Goal: Find specific page/section: Find specific page/section

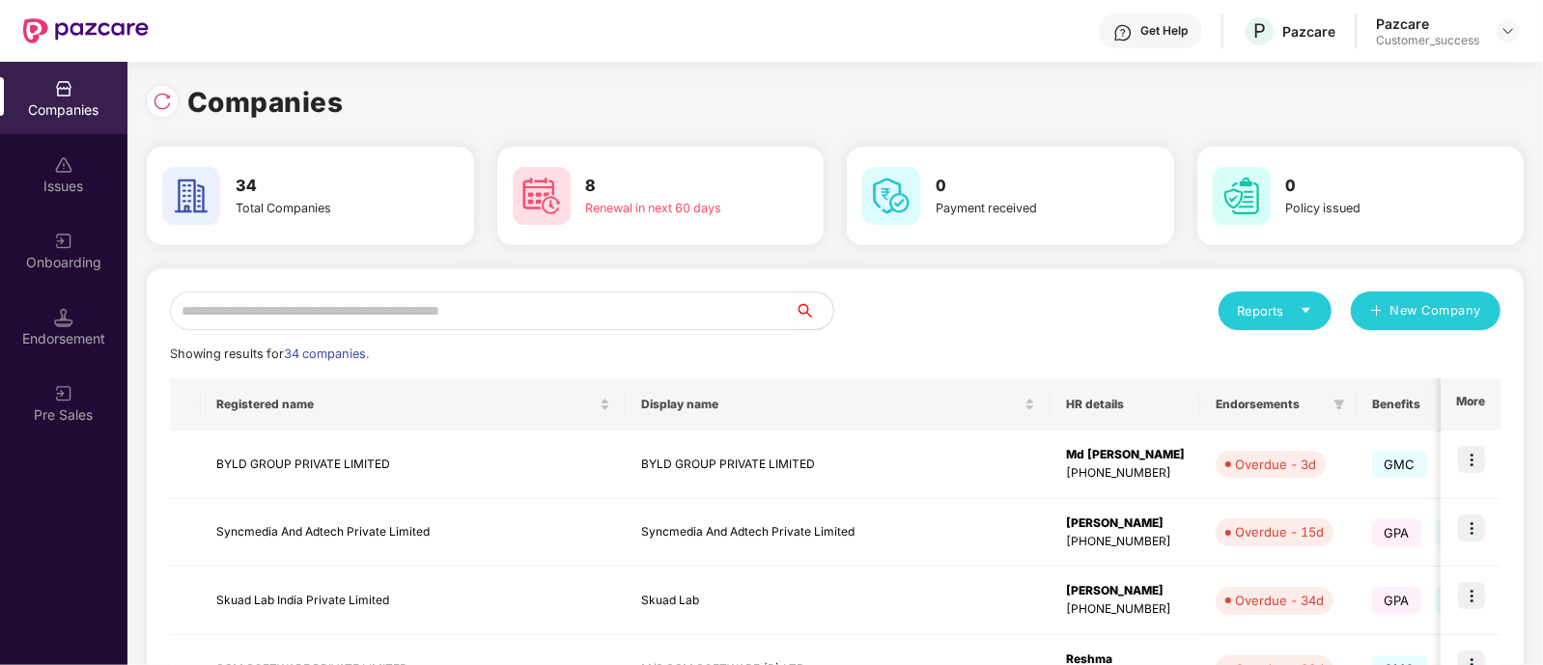
click at [381, 312] on input "text" at bounding box center [482, 311] width 625 height 39
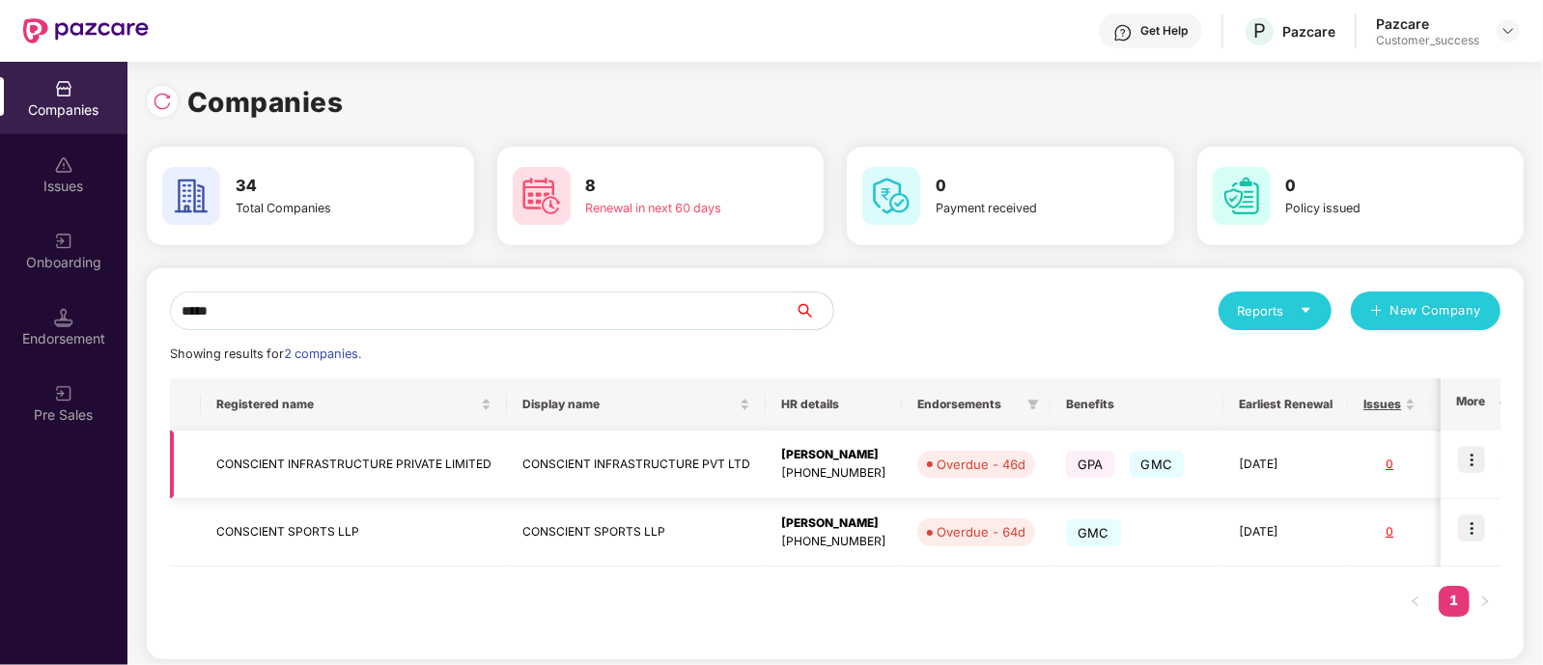
type input "*****"
click at [1476, 466] on img at bounding box center [1471, 459] width 27 height 27
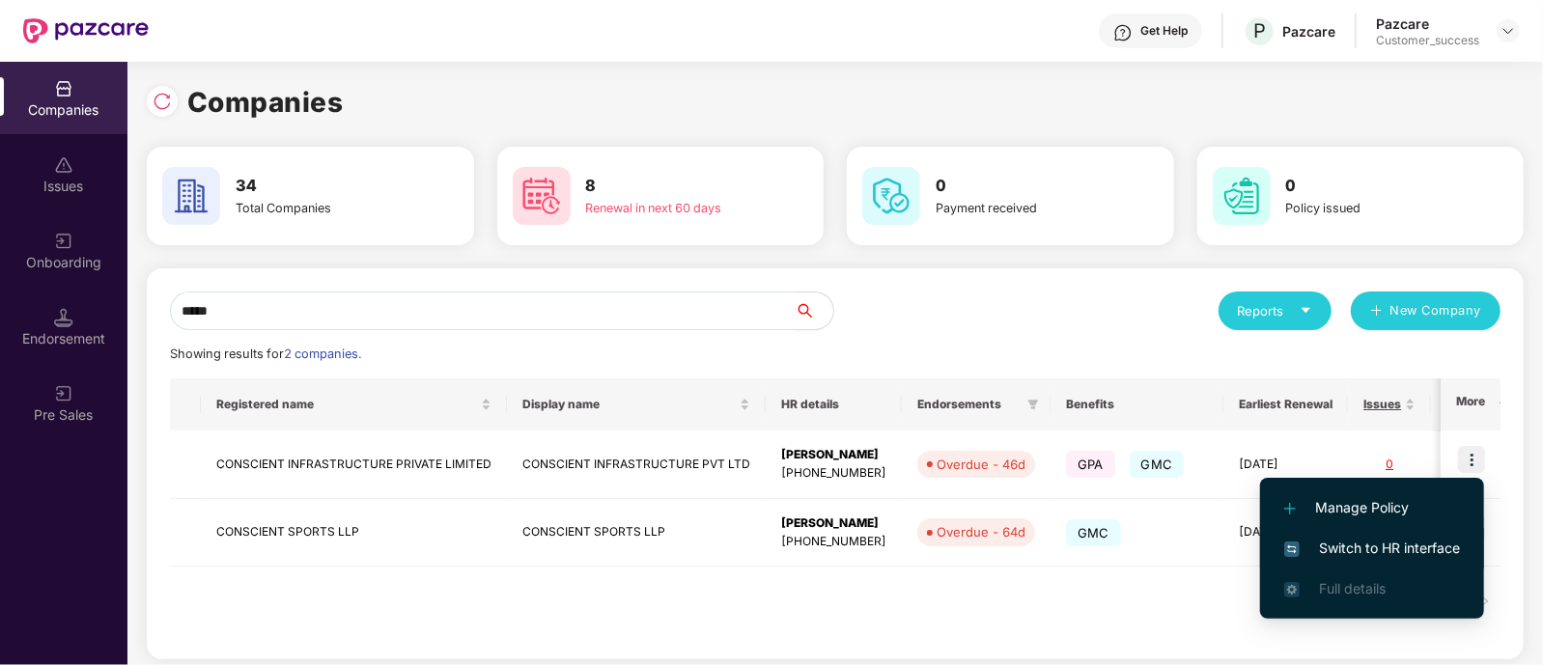
click at [1370, 550] on span "Switch to HR interface" at bounding box center [1372, 548] width 176 height 21
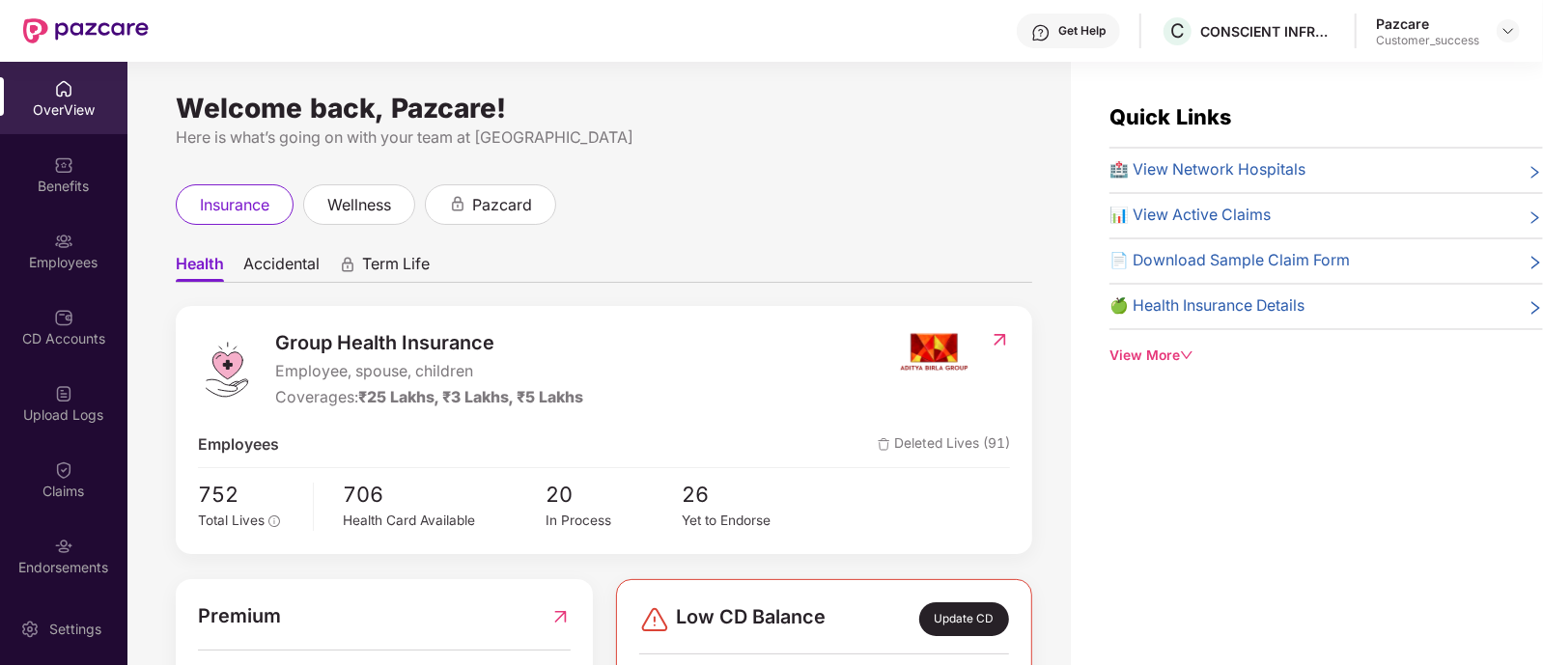
click at [65, 234] on img at bounding box center [63, 241] width 19 height 19
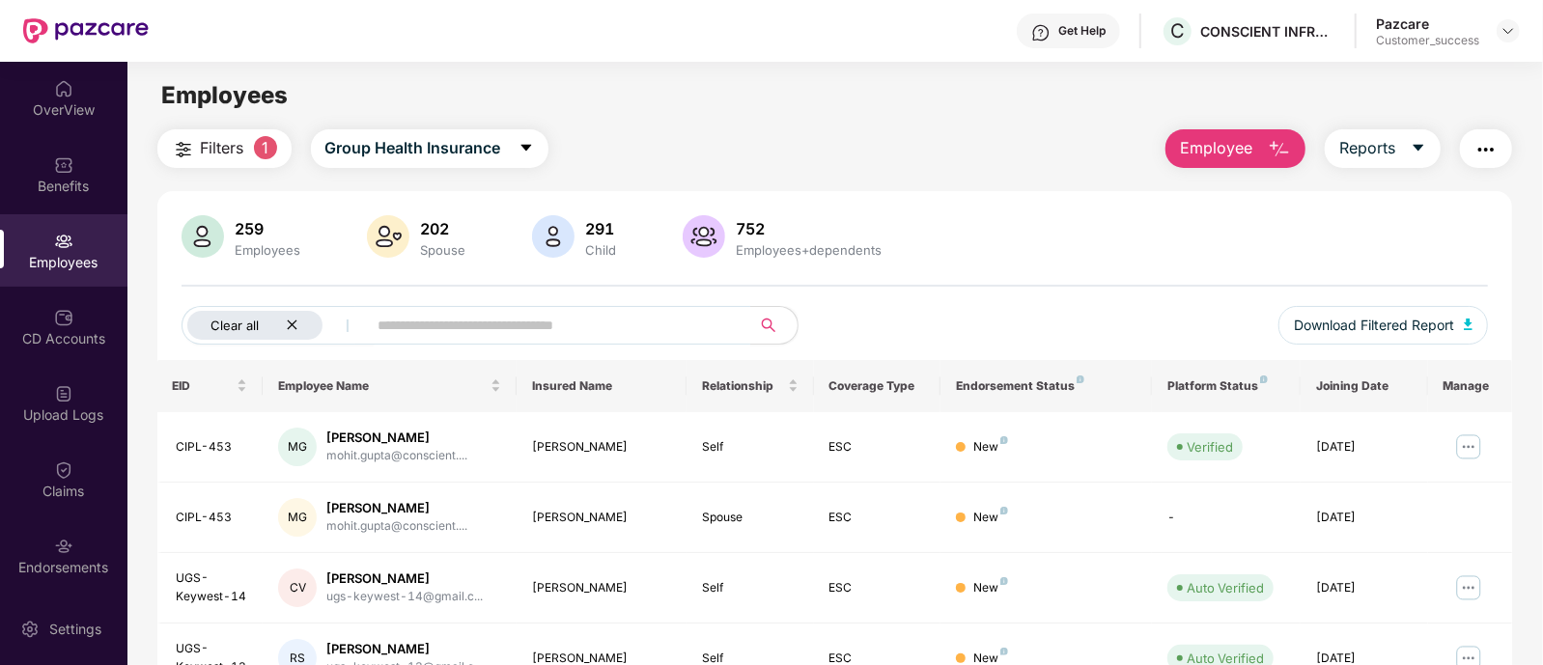
click at [296, 339] on div "Clear all" at bounding box center [254, 325] width 135 height 29
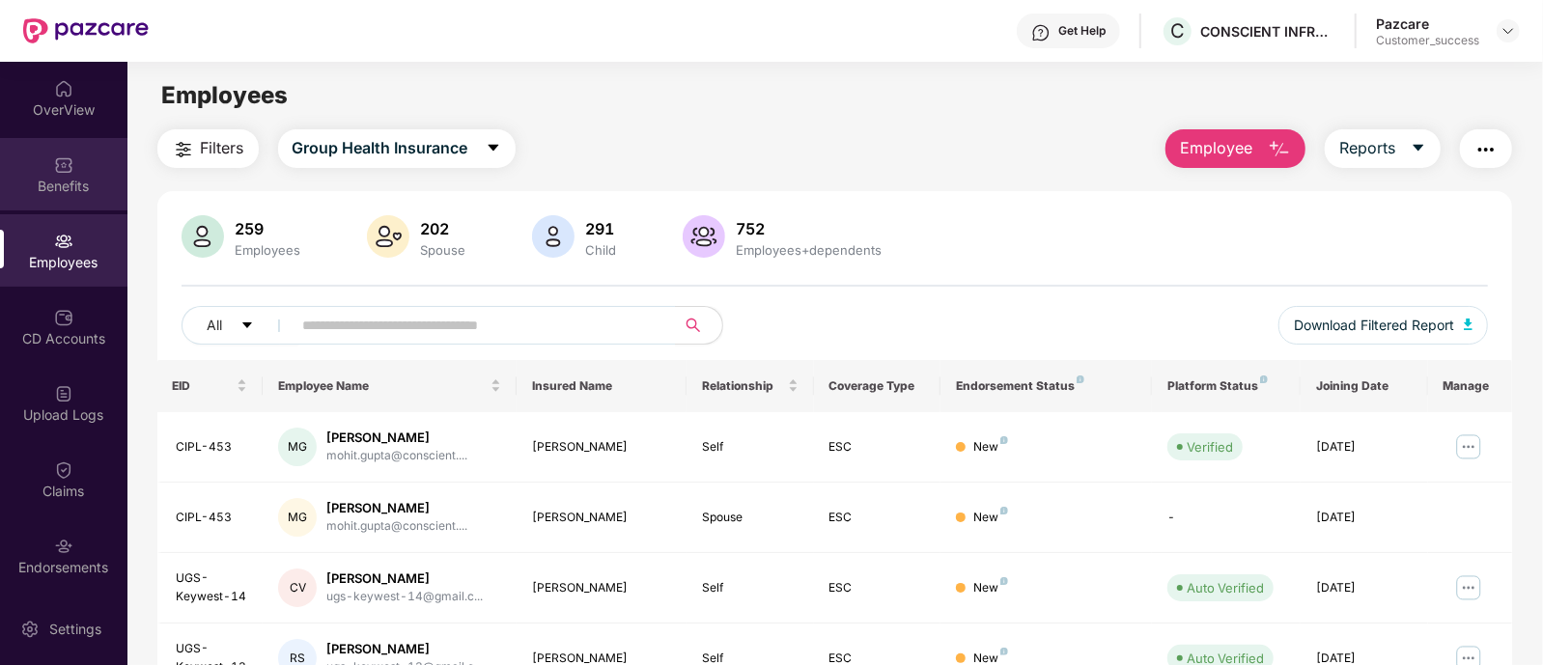
click at [102, 181] on div "Benefits" at bounding box center [63, 186] width 127 height 19
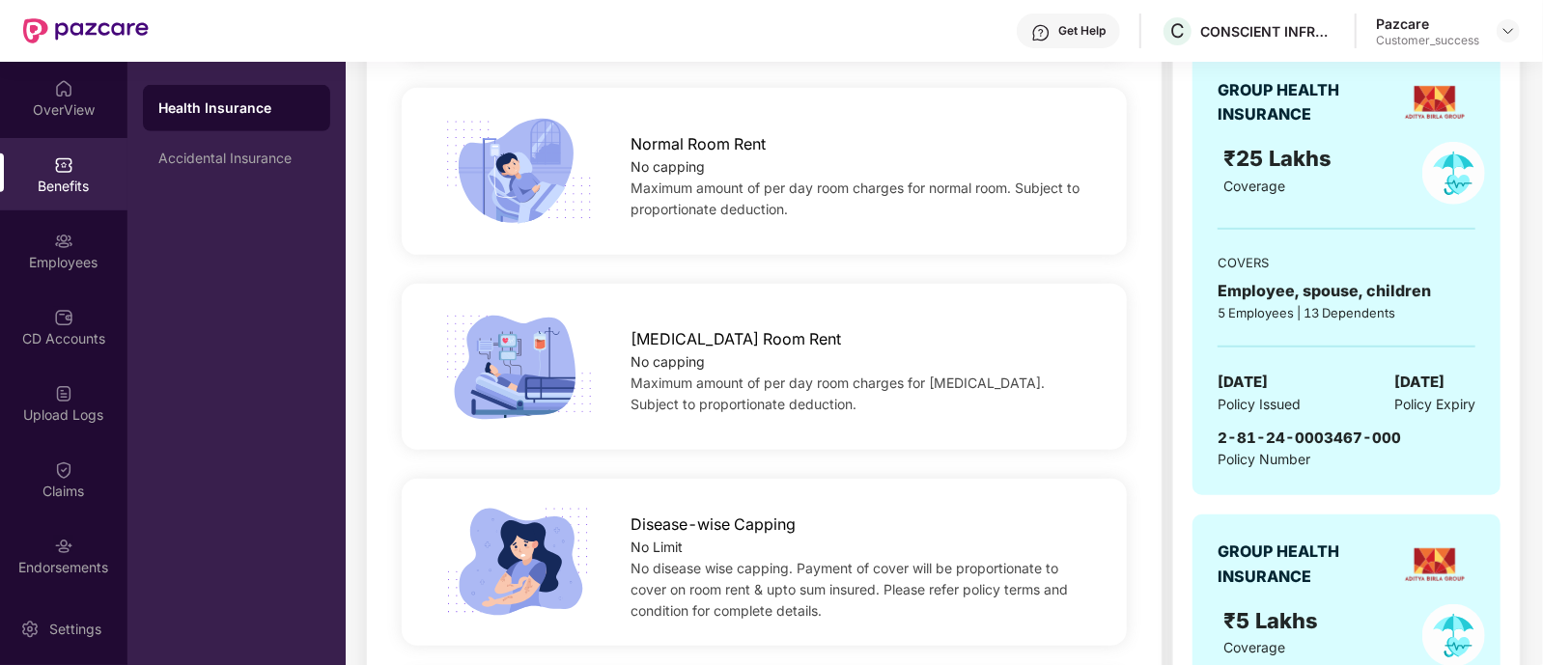
scroll to position [448, 0]
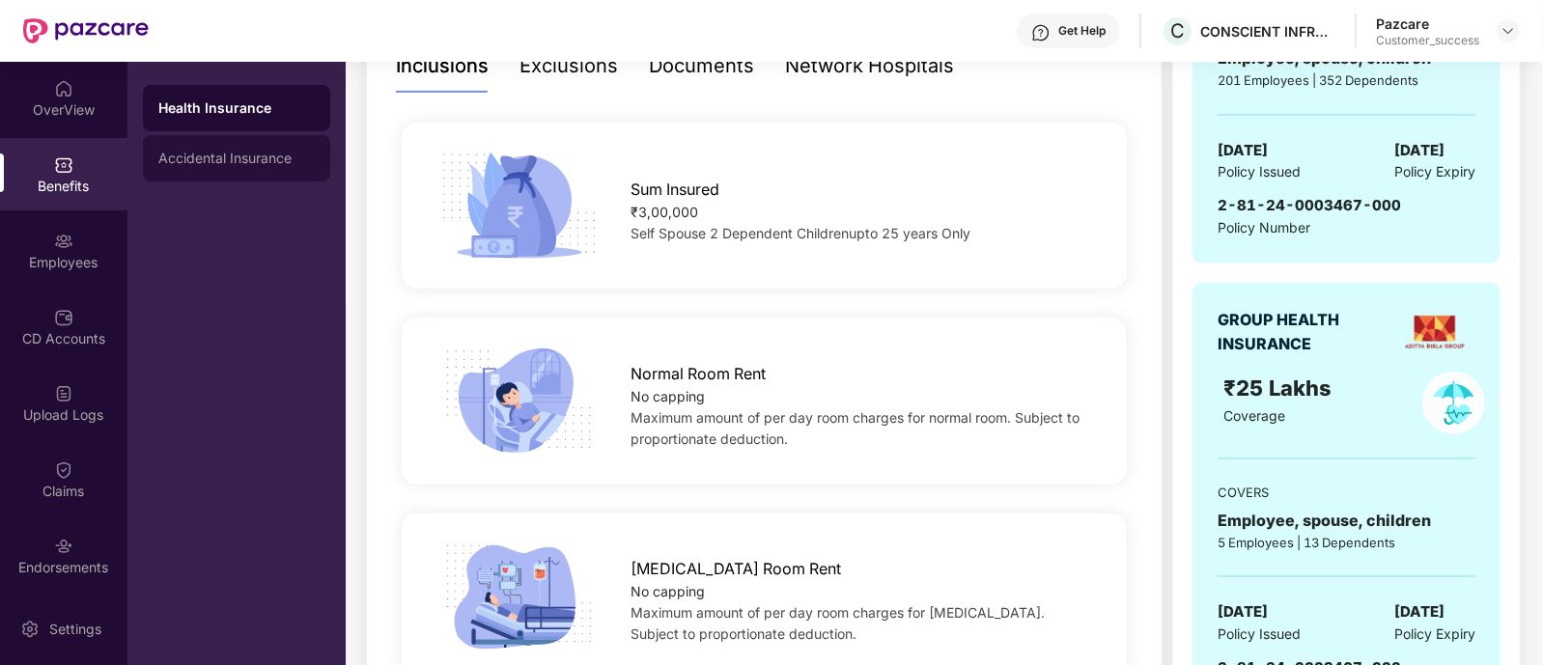
click at [268, 146] on div "Accidental Insurance" at bounding box center [236, 158] width 187 height 46
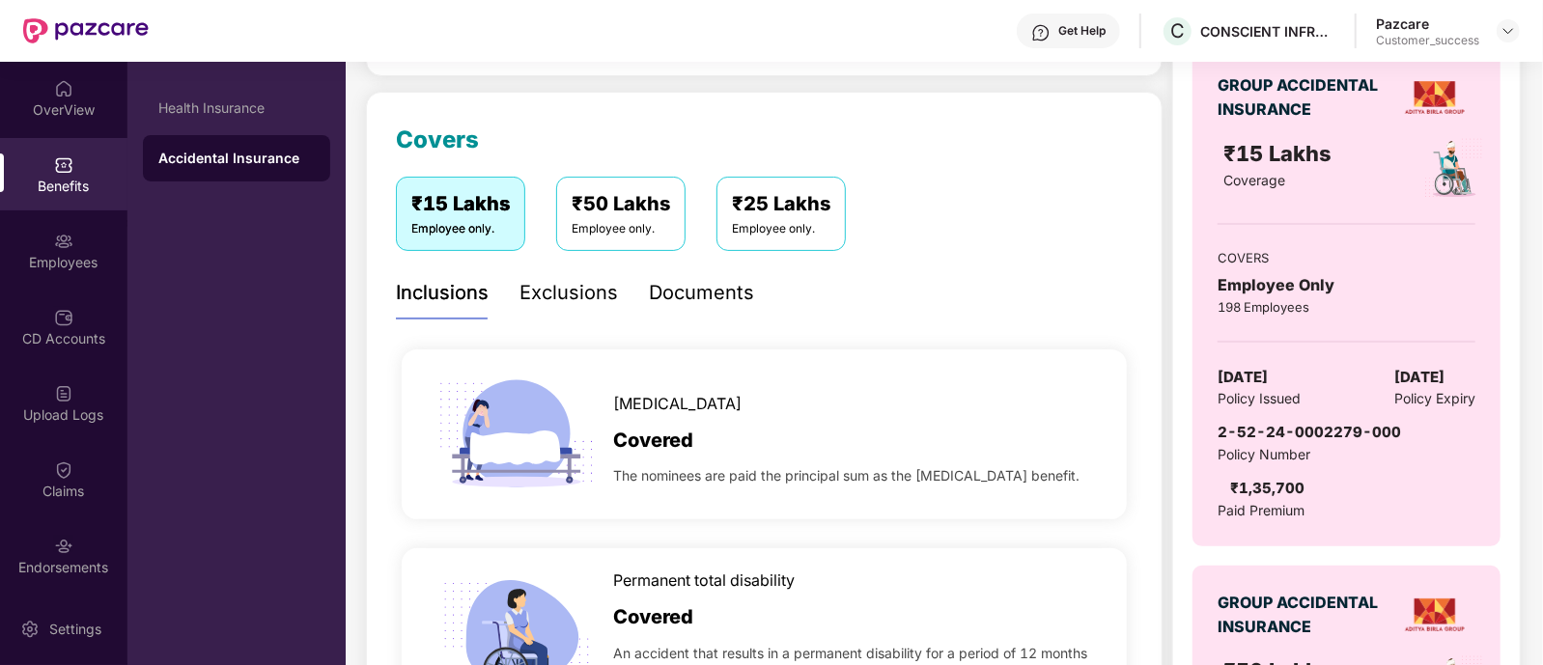
scroll to position [0, 0]
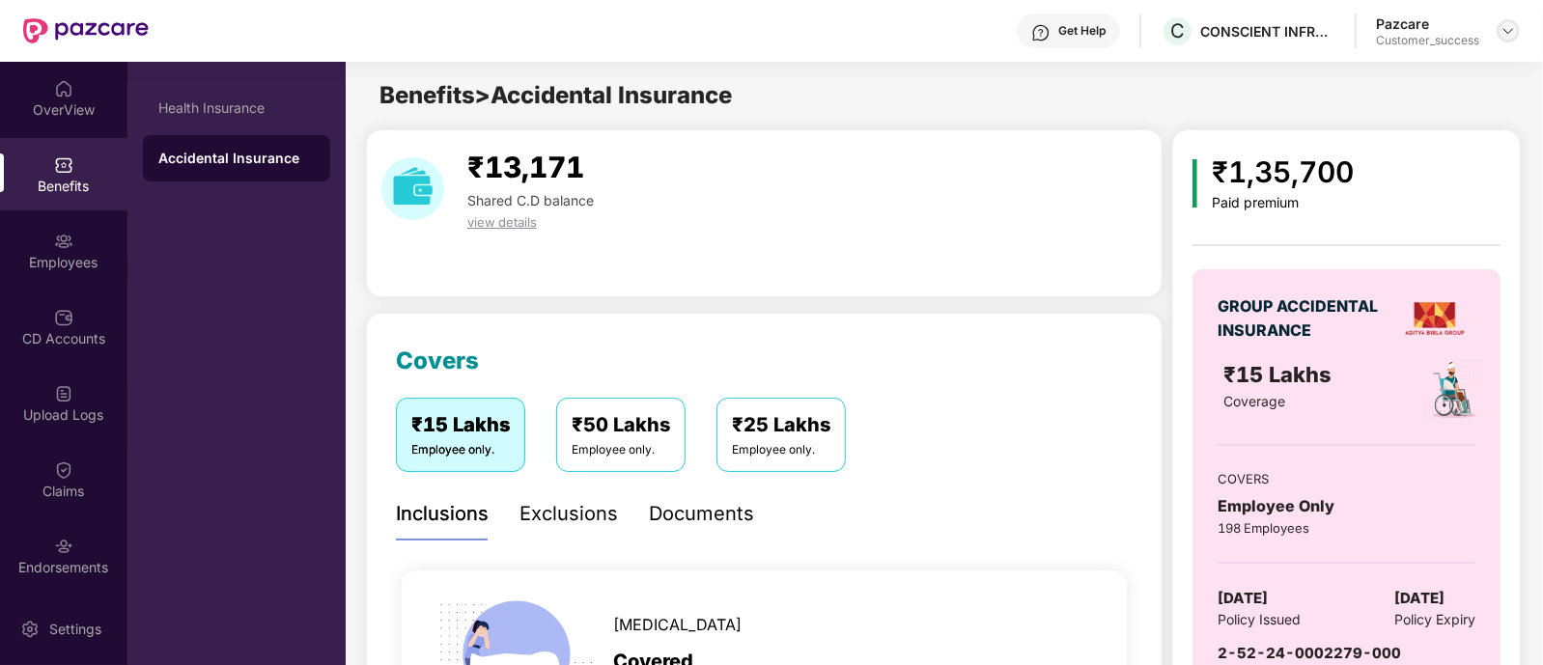
click at [1504, 29] on img at bounding box center [1508, 30] width 15 height 15
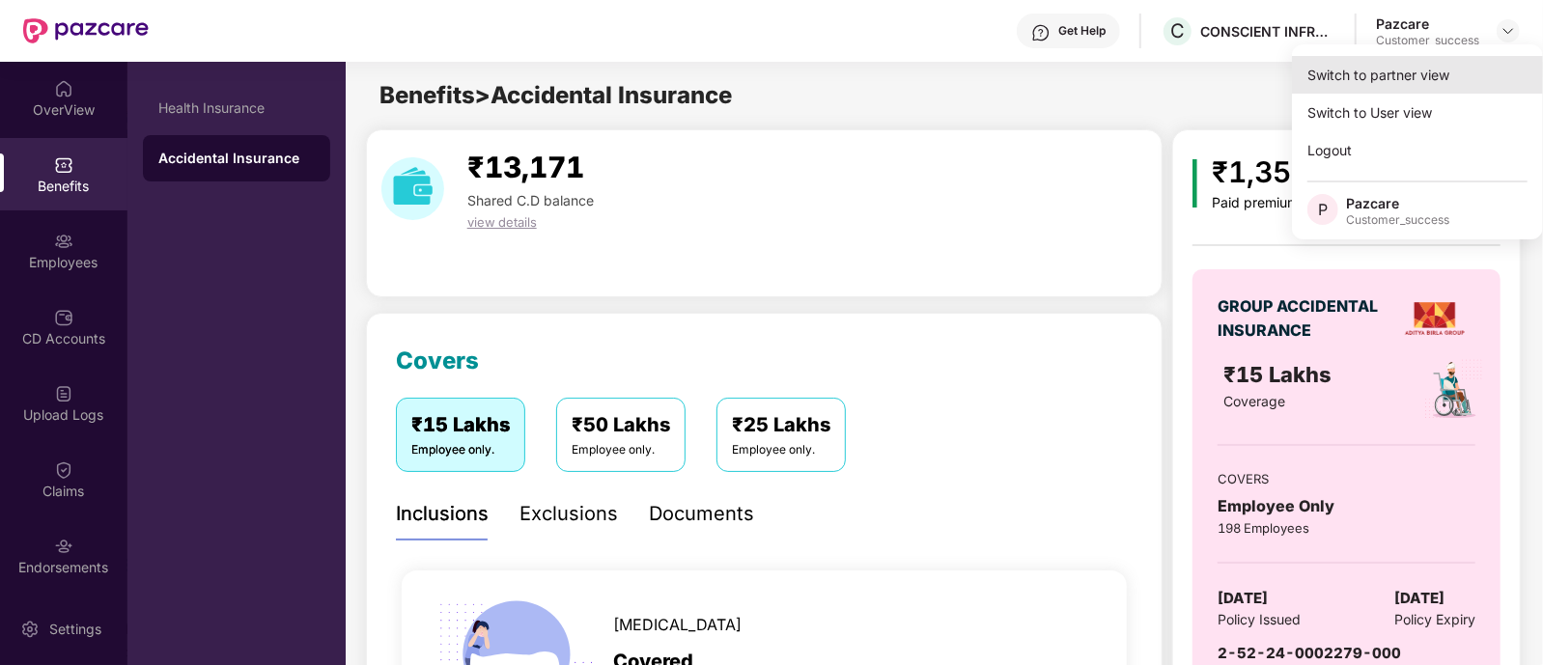
click at [1338, 73] on div "Switch to partner view" at bounding box center [1417, 75] width 251 height 38
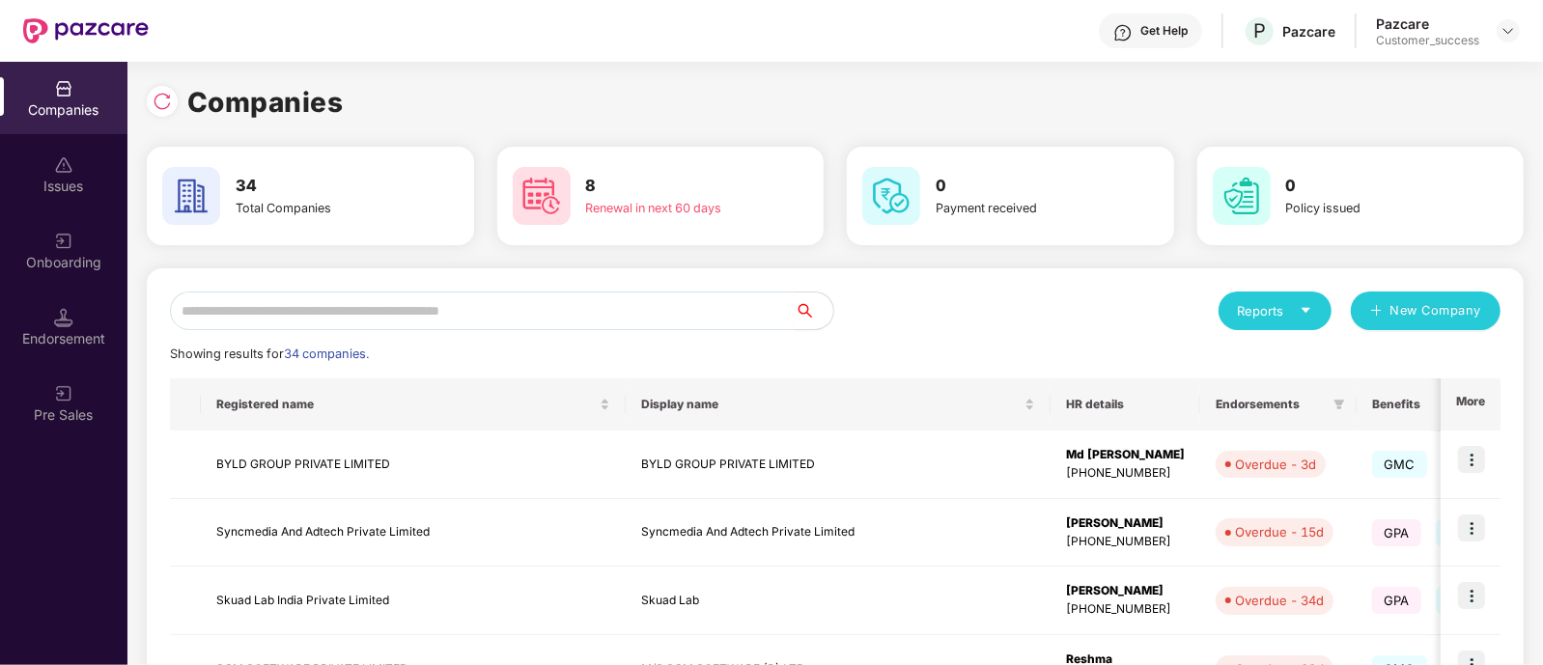
click at [527, 301] on input "text" at bounding box center [482, 311] width 625 height 39
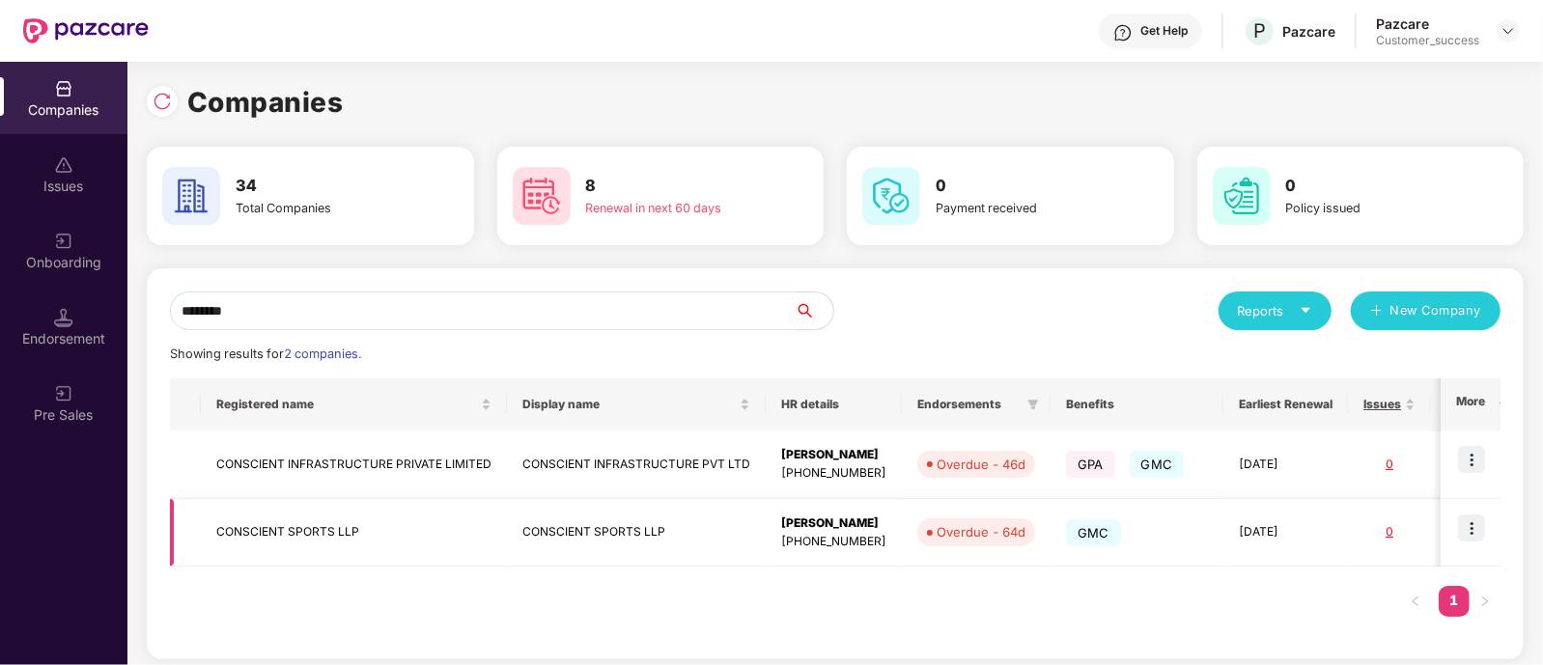
type input "********"
click at [1458, 533] on img at bounding box center [1471, 528] width 27 height 27
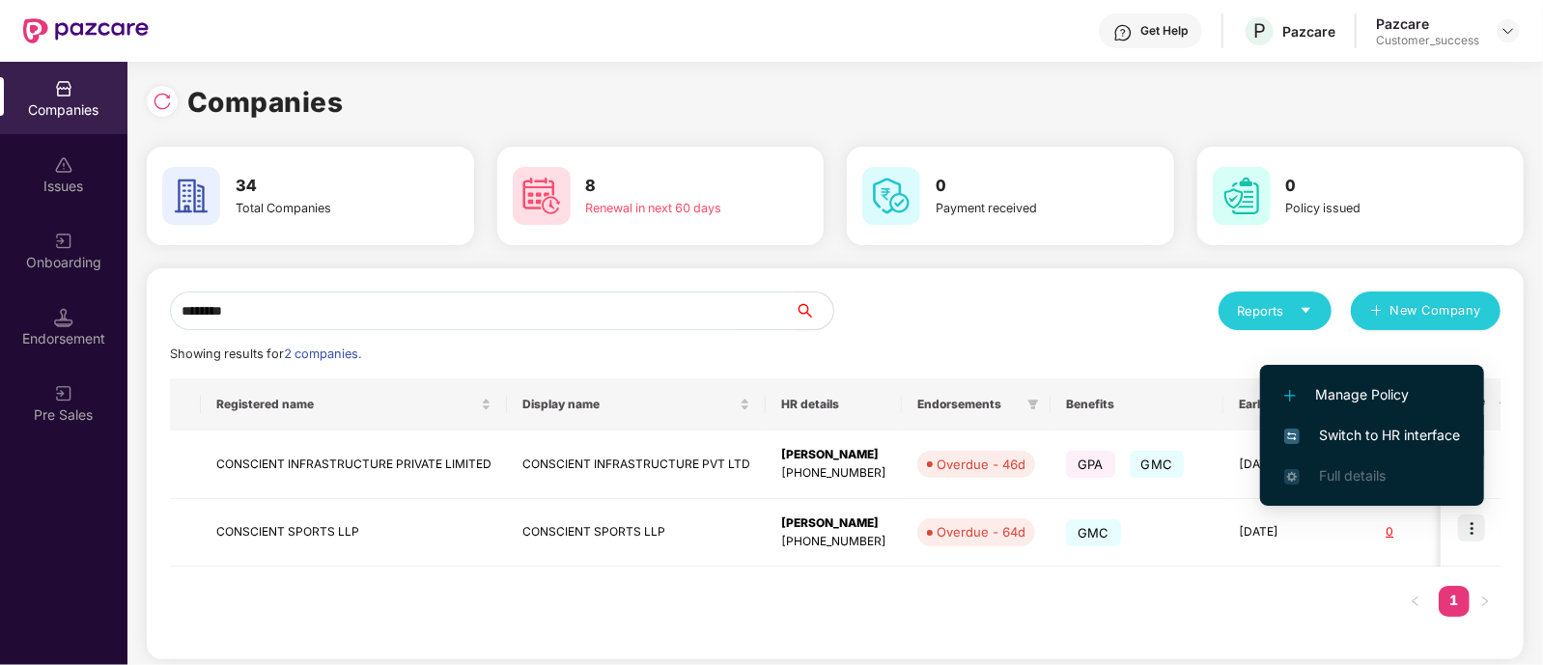
click at [1376, 437] on span "Switch to HR interface" at bounding box center [1372, 435] width 176 height 21
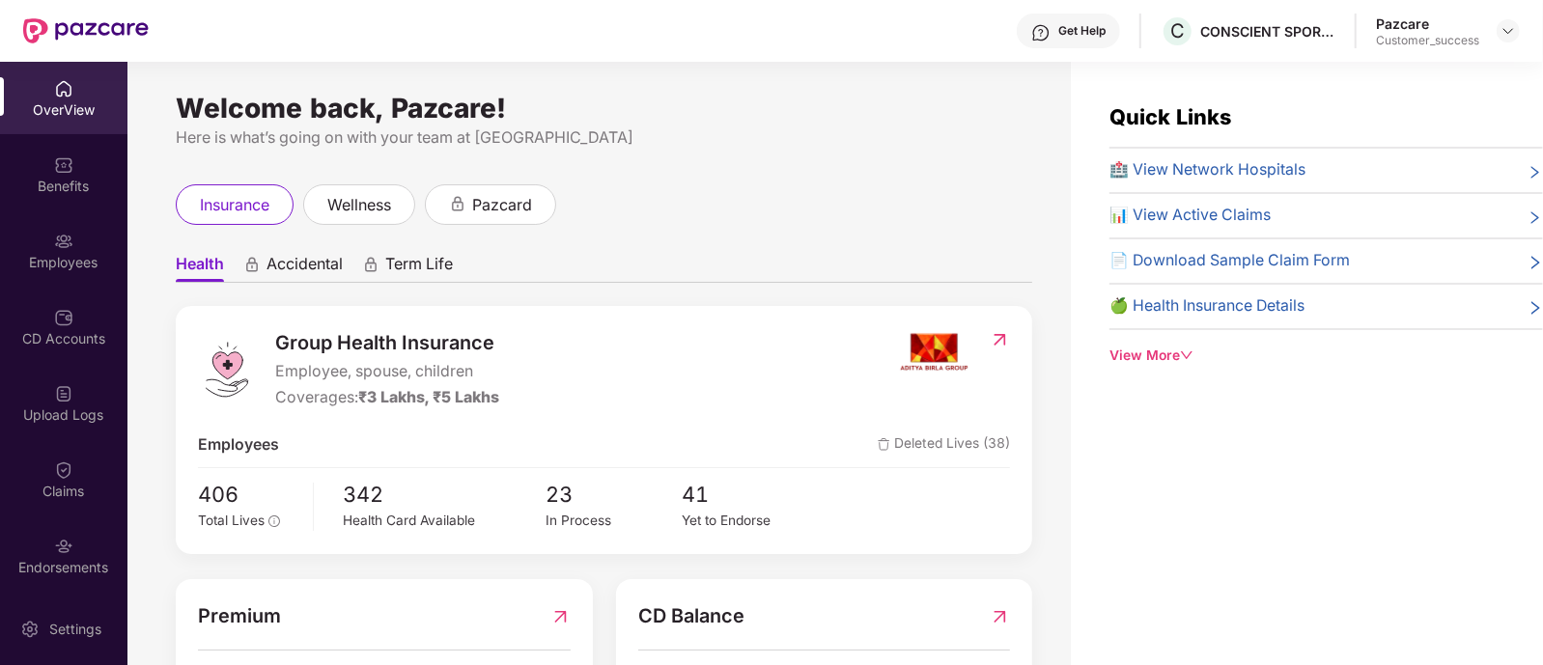
click at [92, 268] on div "Employees" at bounding box center [63, 262] width 127 height 19
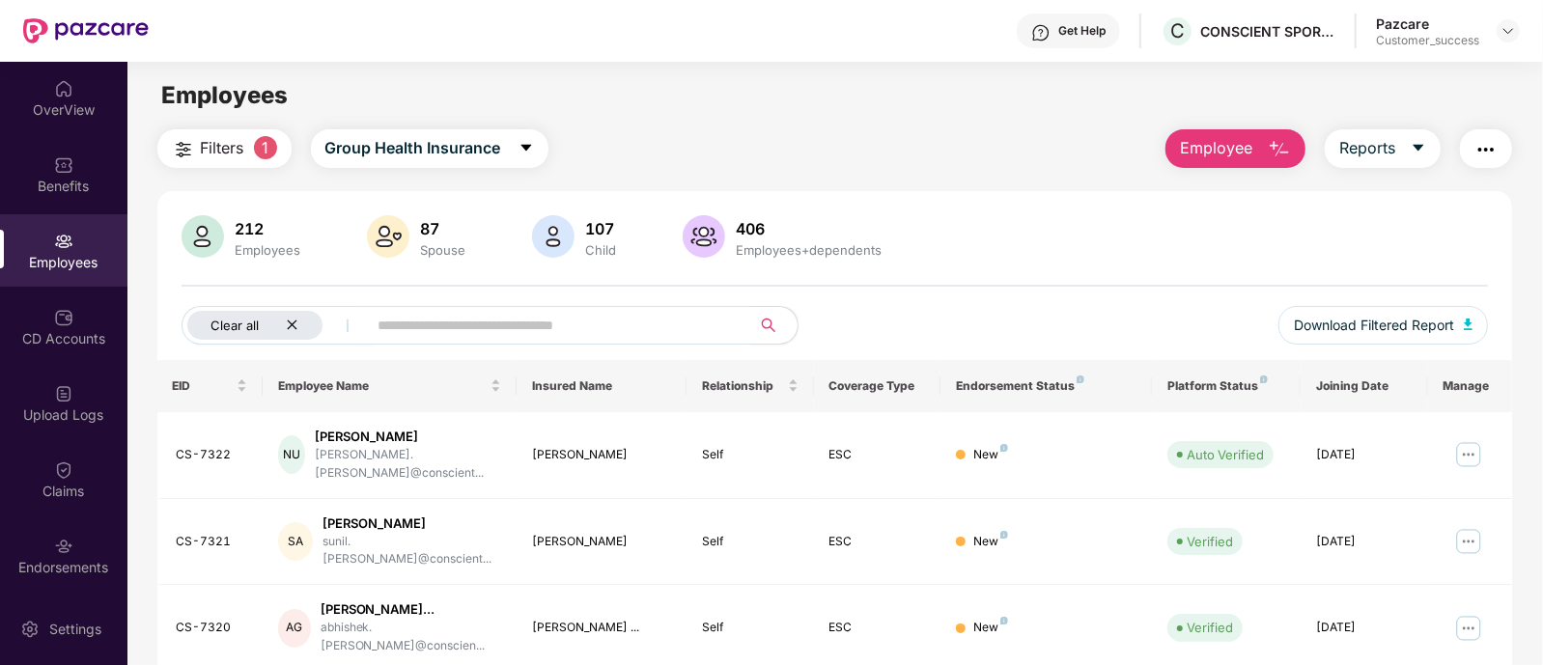
click at [288, 316] on div "Clear all" at bounding box center [254, 325] width 135 height 29
click at [1320, 322] on span "Download Filtered Report" at bounding box center [1374, 325] width 160 height 21
click at [1510, 36] on img at bounding box center [1508, 30] width 15 height 15
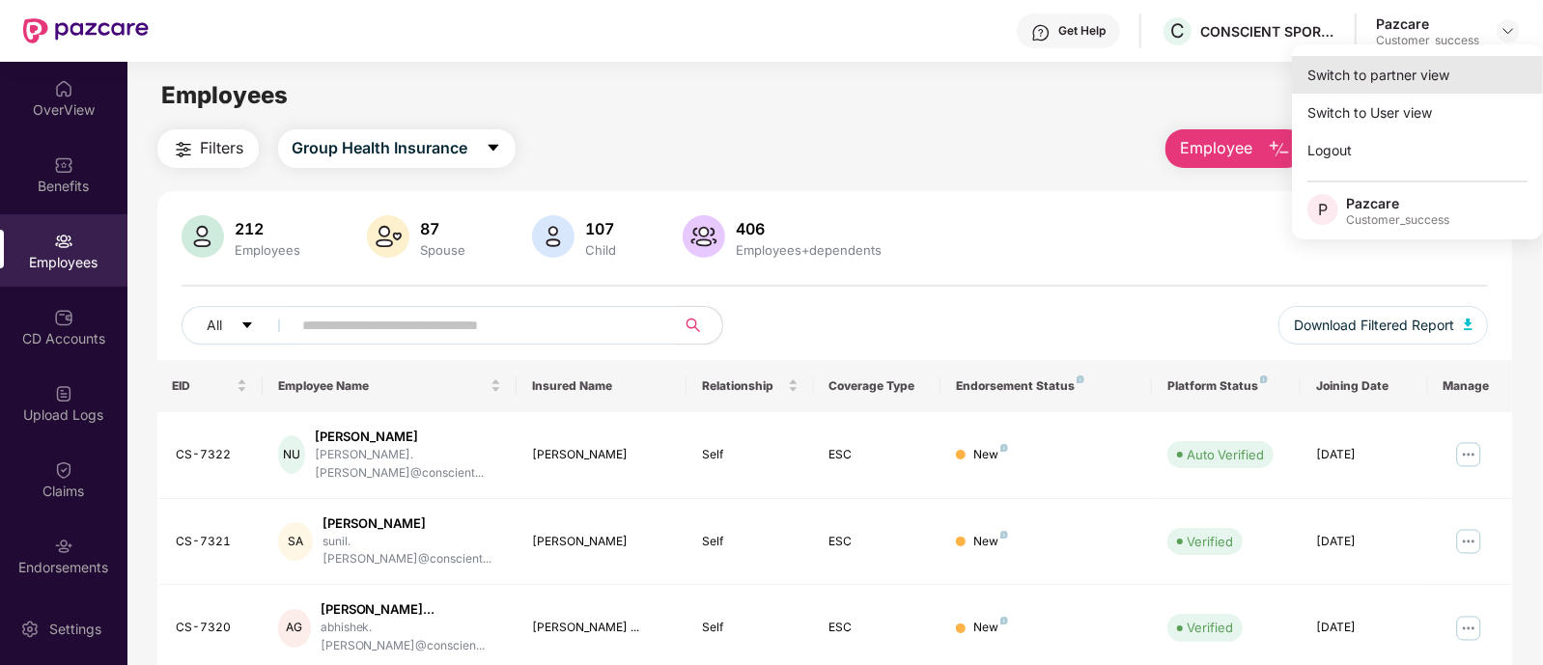
click at [1409, 87] on div "Switch to partner view" at bounding box center [1417, 75] width 251 height 38
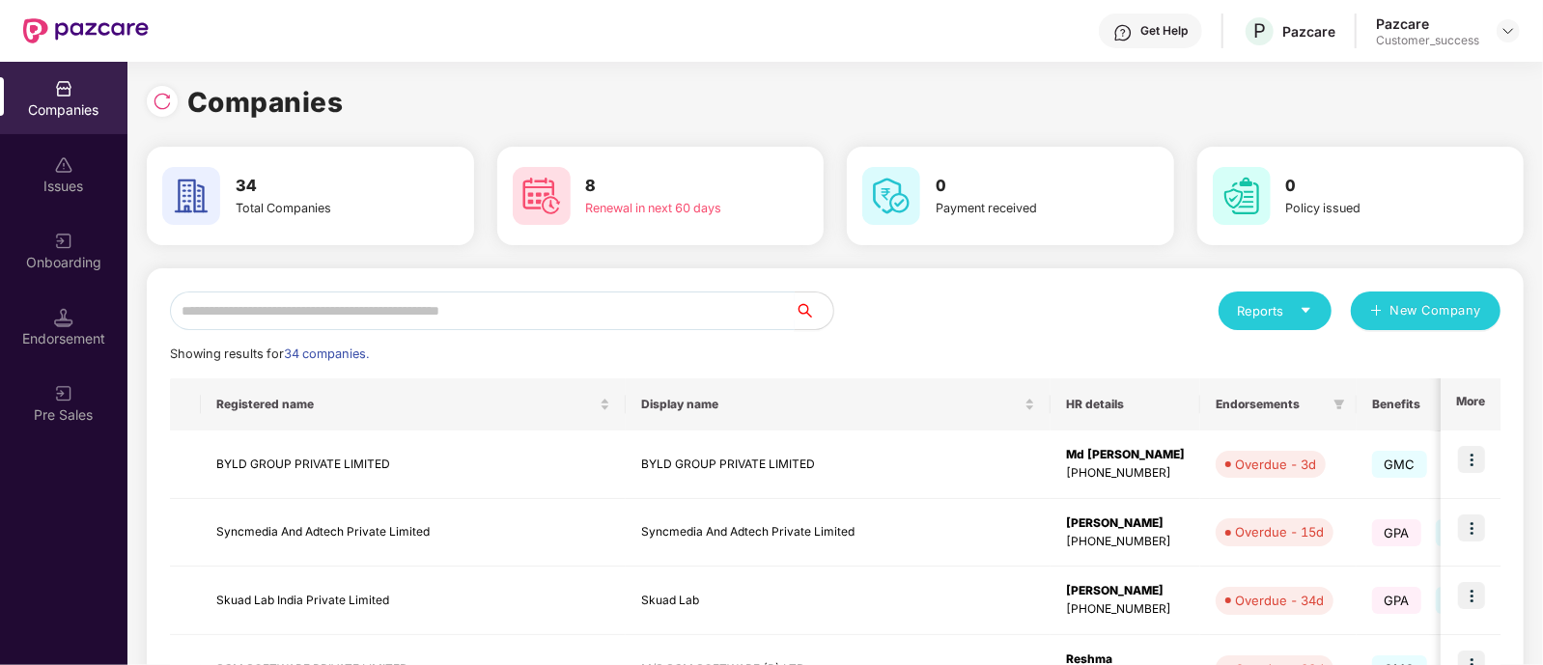
click at [592, 316] on input "text" at bounding box center [482, 311] width 625 height 39
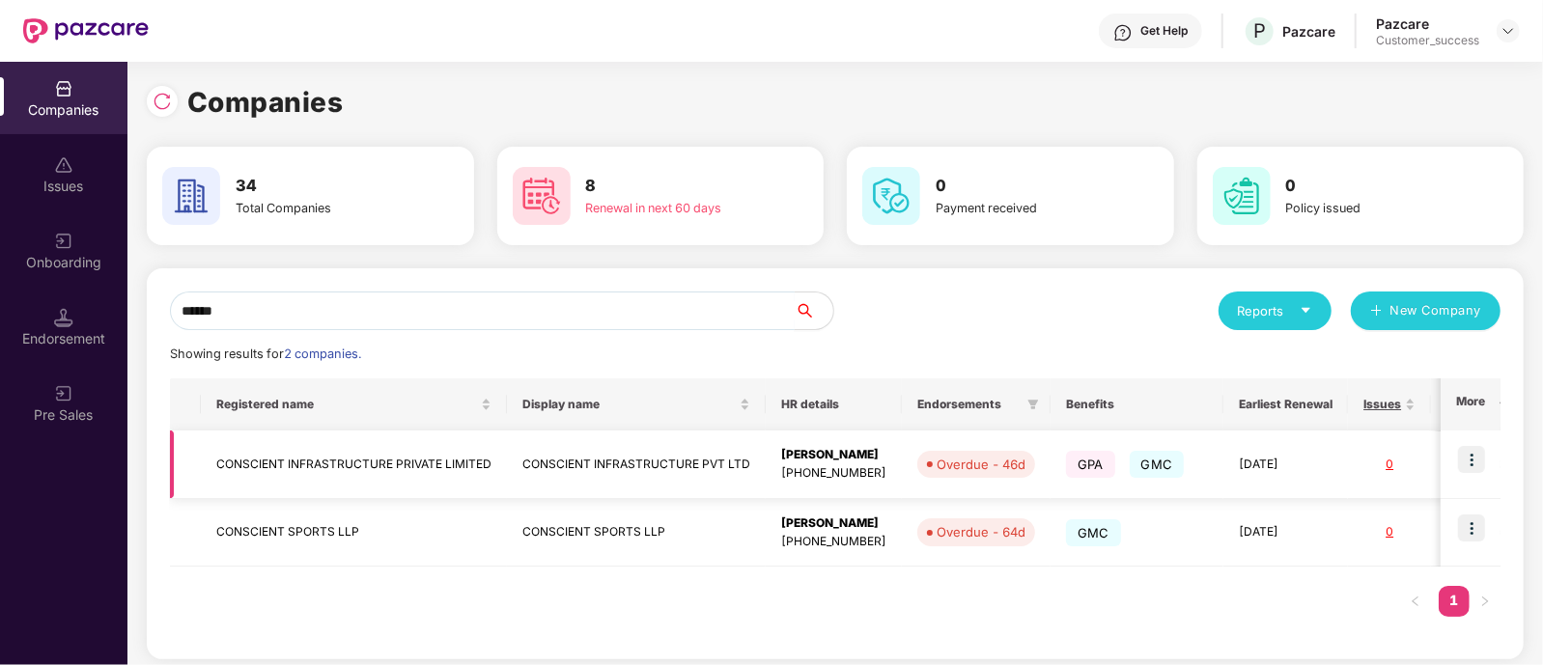
type input "******"
click at [1482, 463] on img at bounding box center [1471, 459] width 27 height 27
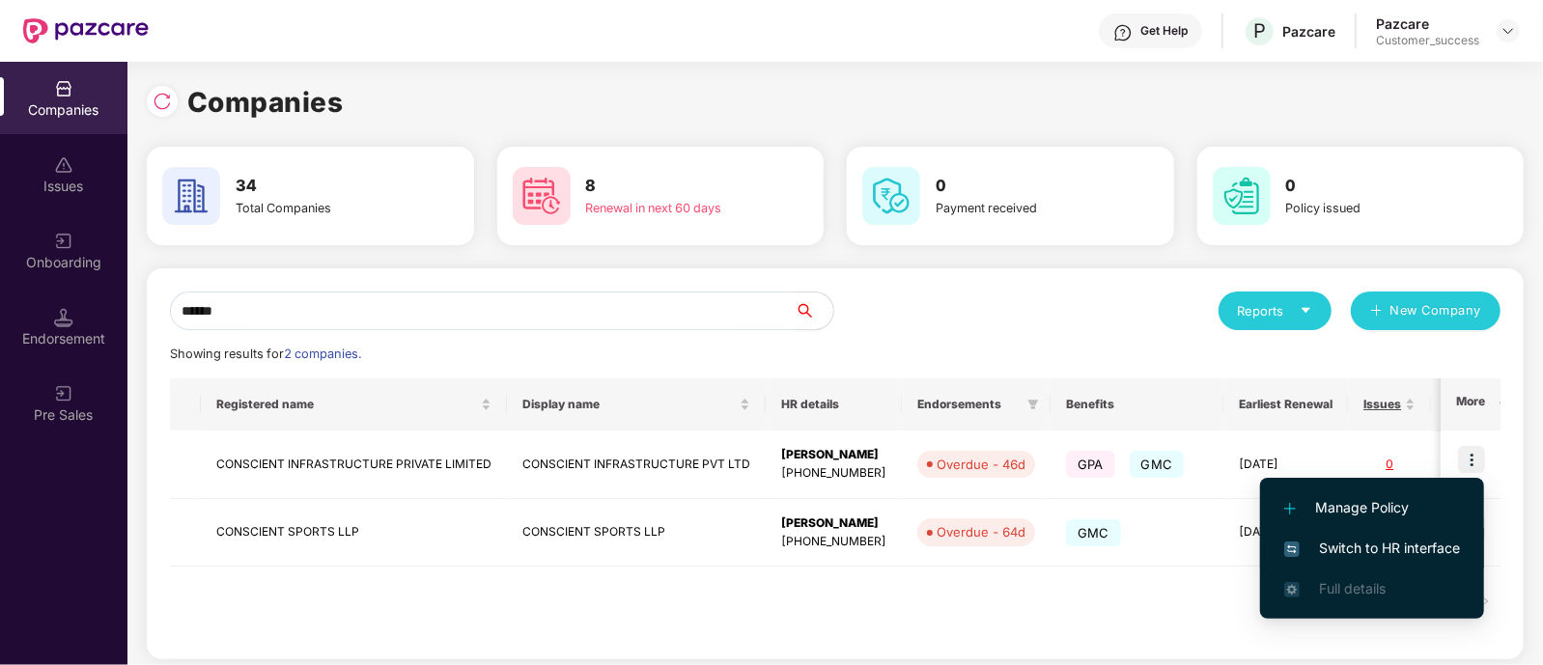
click at [1372, 545] on span "Switch to HR interface" at bounding box center [1372, 548] width 176 height 21
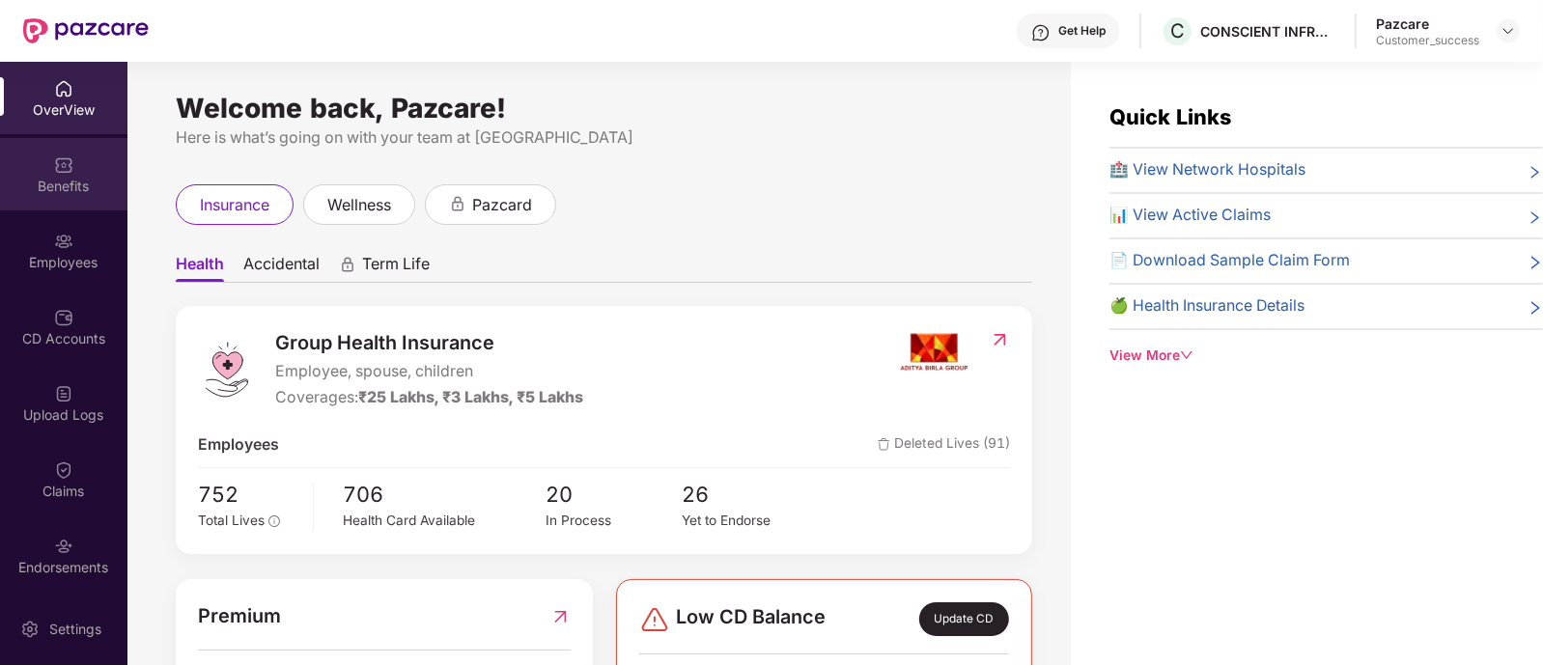
click at [58, 196] on div "Benefits" at bounding box center [63, 174] width 127 height 72
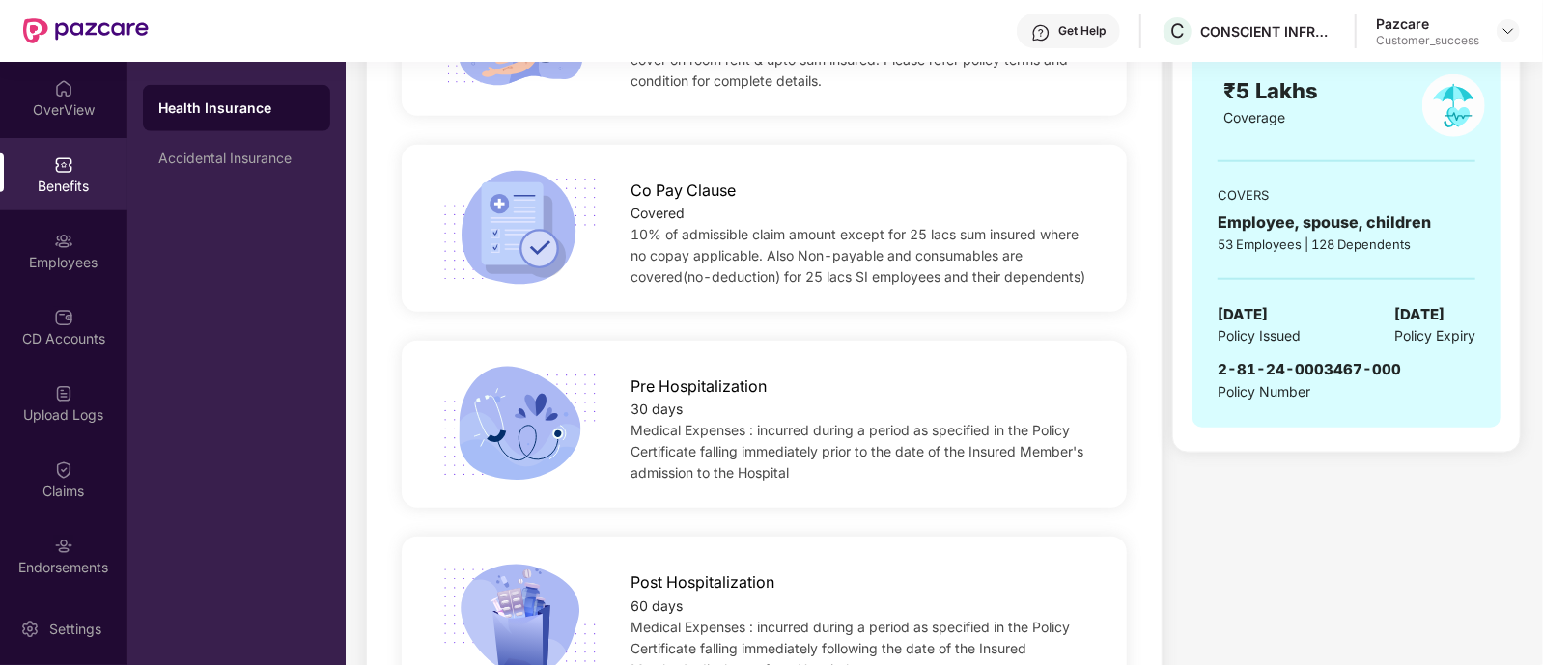
scroll to position [1337, 0]
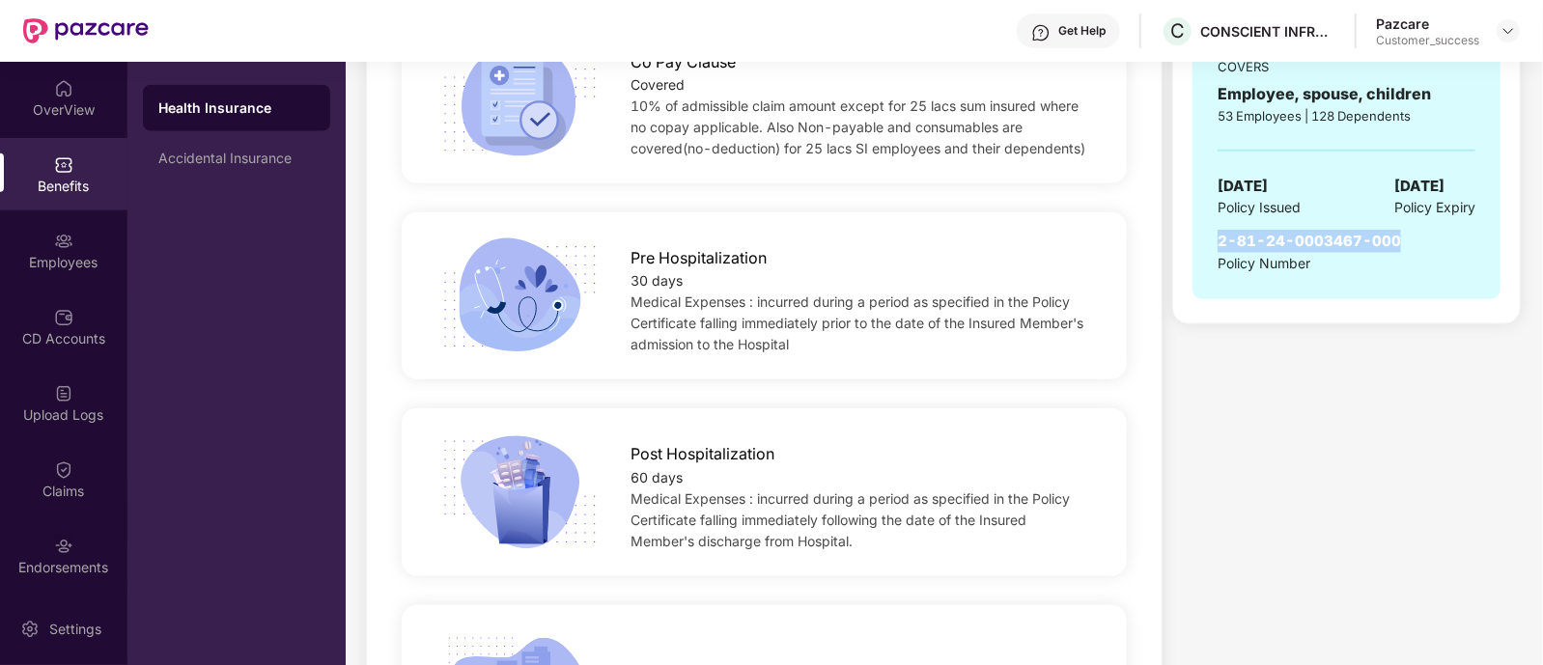
drag, startPoint x: 1217, startPoint y: 233, endPoint x: 1396, endPoint y: 232, distance: 179.6
click at [1396, 232] on div "GROUP HEALTH INSURANCE ₹5 Lakhs Coverage COVERS Employee, spouse, children 53 E…" at bounding box center [1347, 77] width 308 height 442
click at [1396, 232] on div "2-81-24-0003467-000 Policy Number" at bounding box center [1347, 252] width 258 height 44
drag, startPoint x: 1396, startPoint y: 232, endPoint x: 1222, endPoint y: 231, distance: 174.8
click at [1222, 231] on div "2-81-24-0003467-000 Policy Number" at bounding box center [1347, 252] width 258 height 44
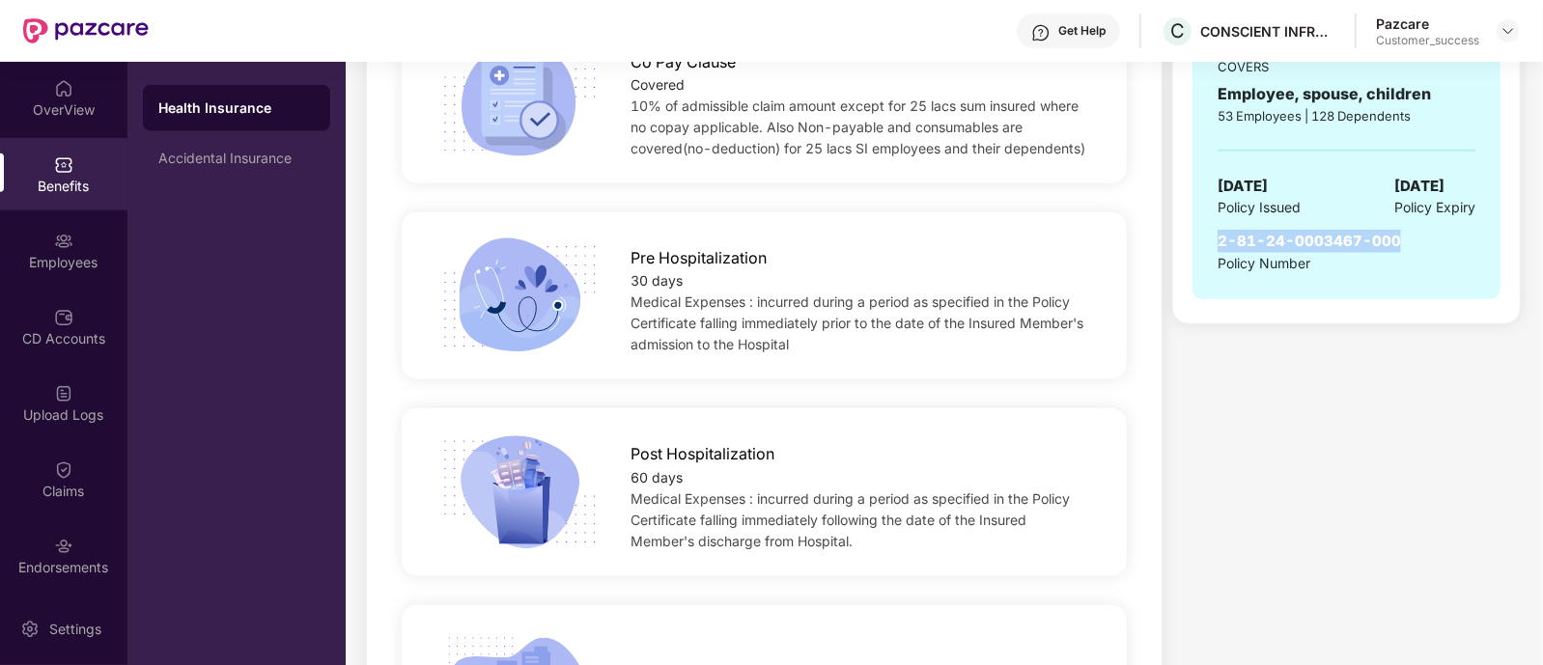
click at [1222, 232] on span "2-81-24-0003467-000" at bounding box center [1309, 241] width 183 height 18
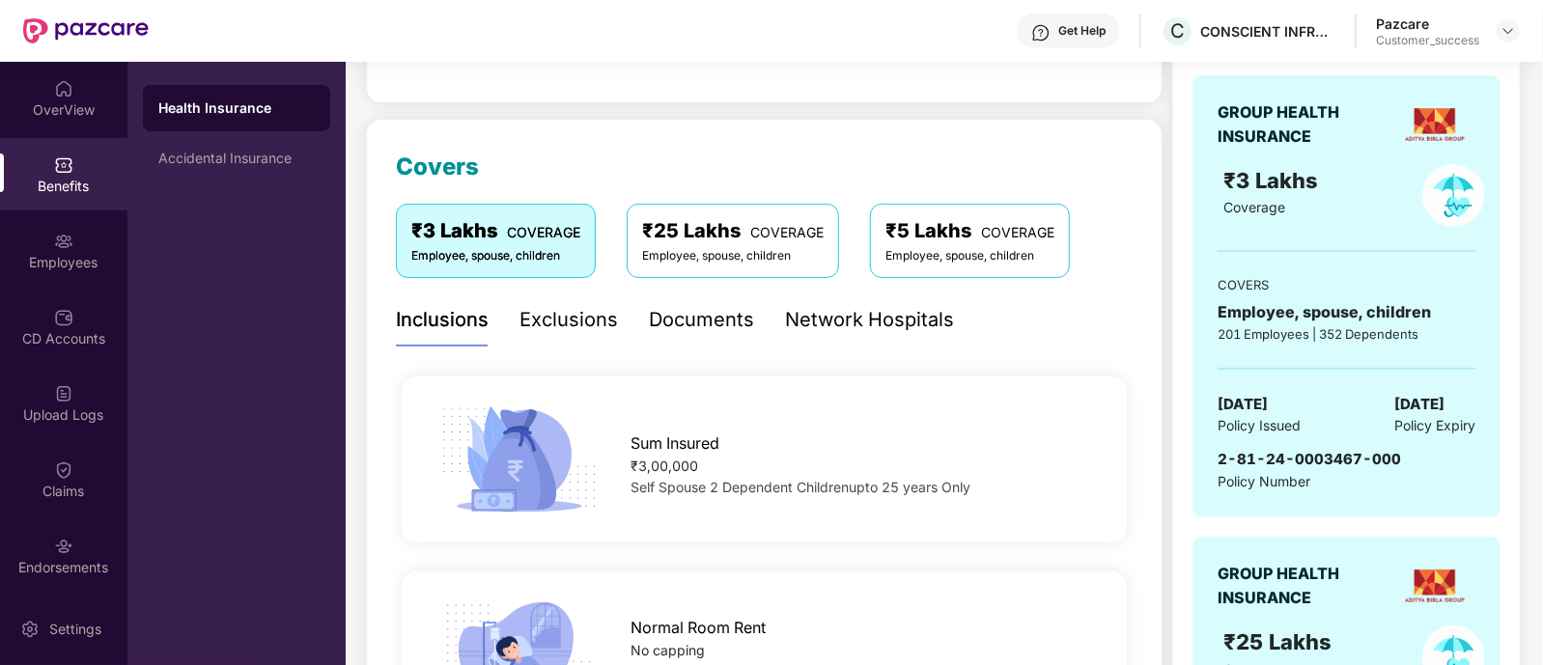
scroll to position [107, 0]
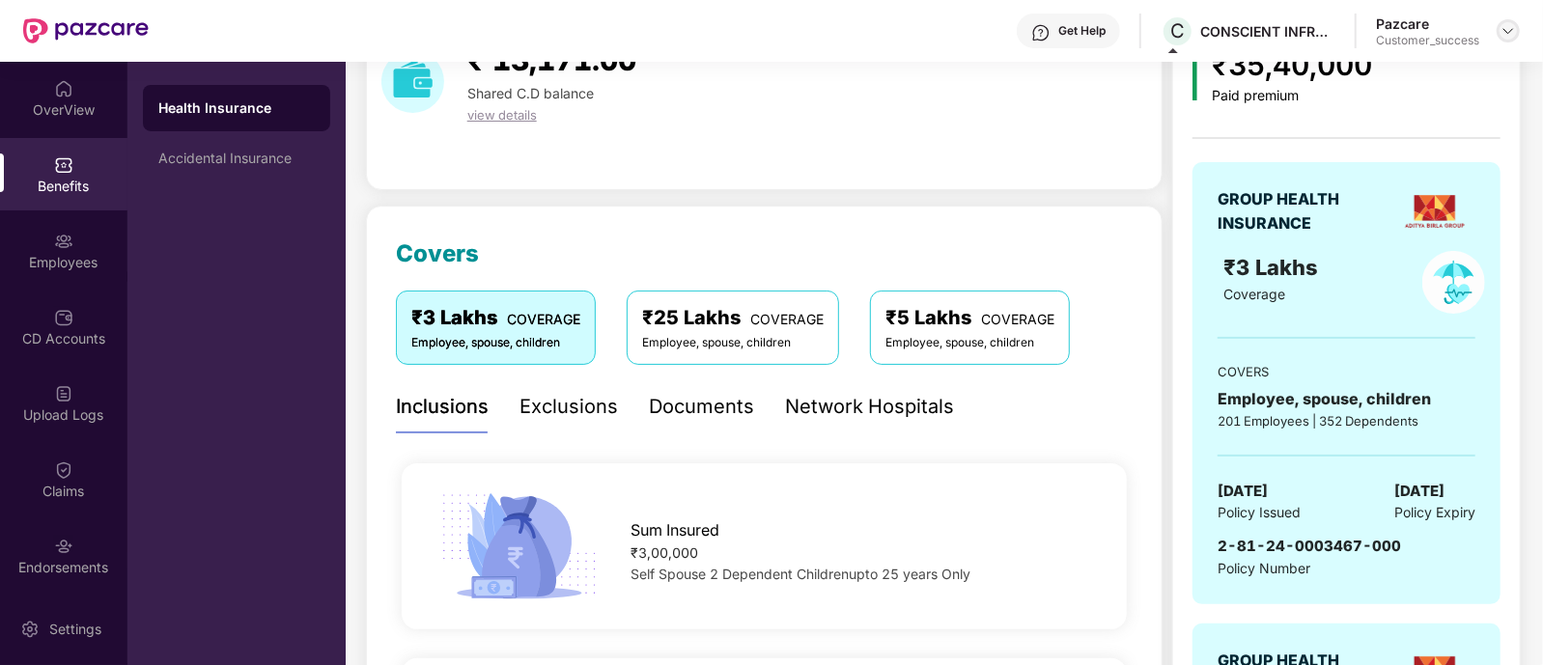
click at [1511, 37] on img at bounding box center [1508, 30] width 15 height 15
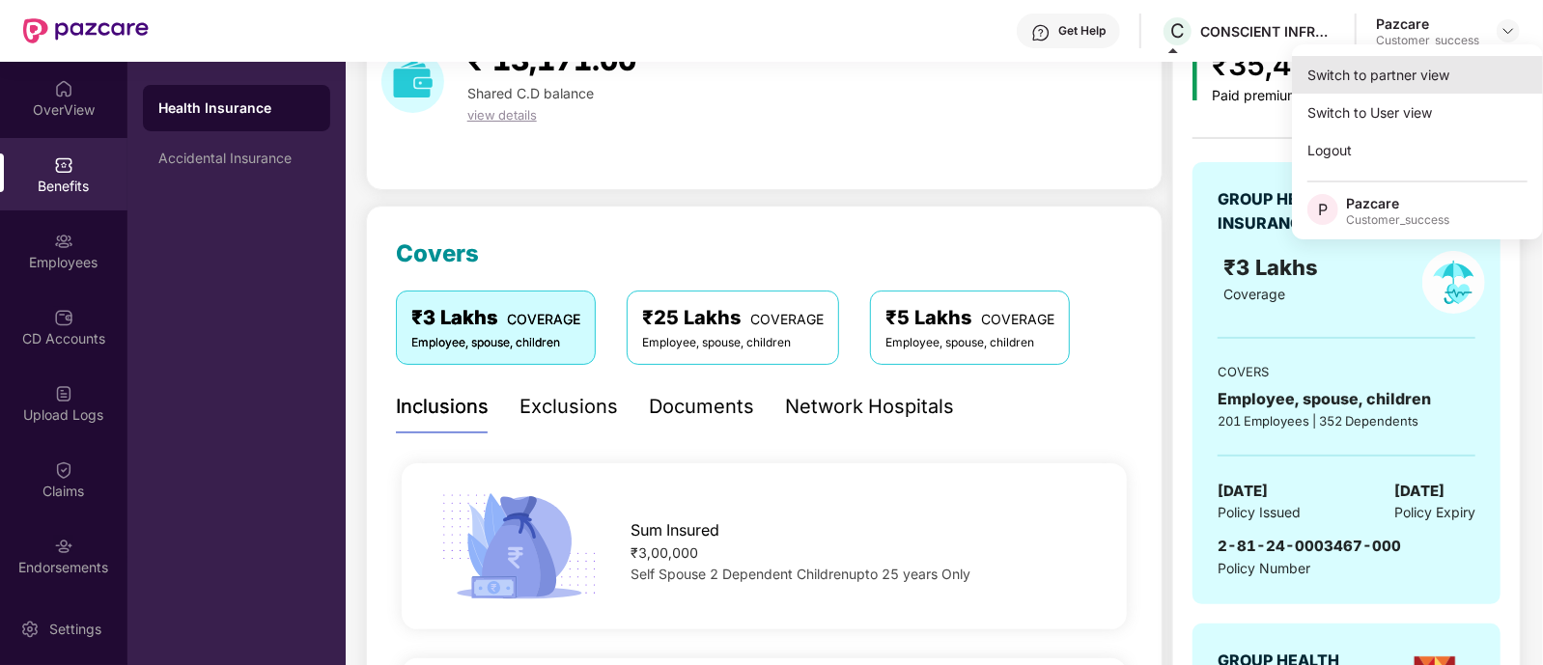
click at [1349, 82] on div "Switch to partner view" at bounding box center [1417, 75] width 251 height 38
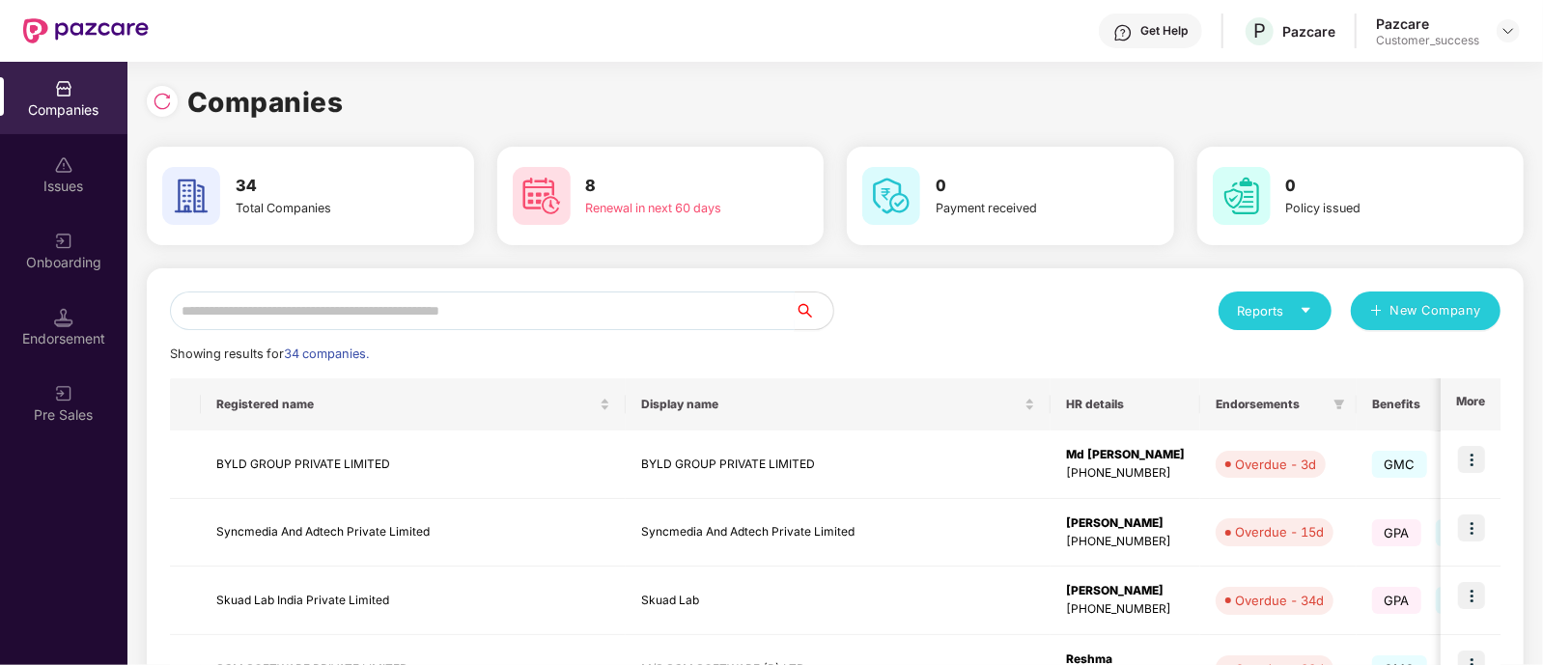
click at [343, 300] on input "text" at bounding box center [482, 311] width 625 height 39
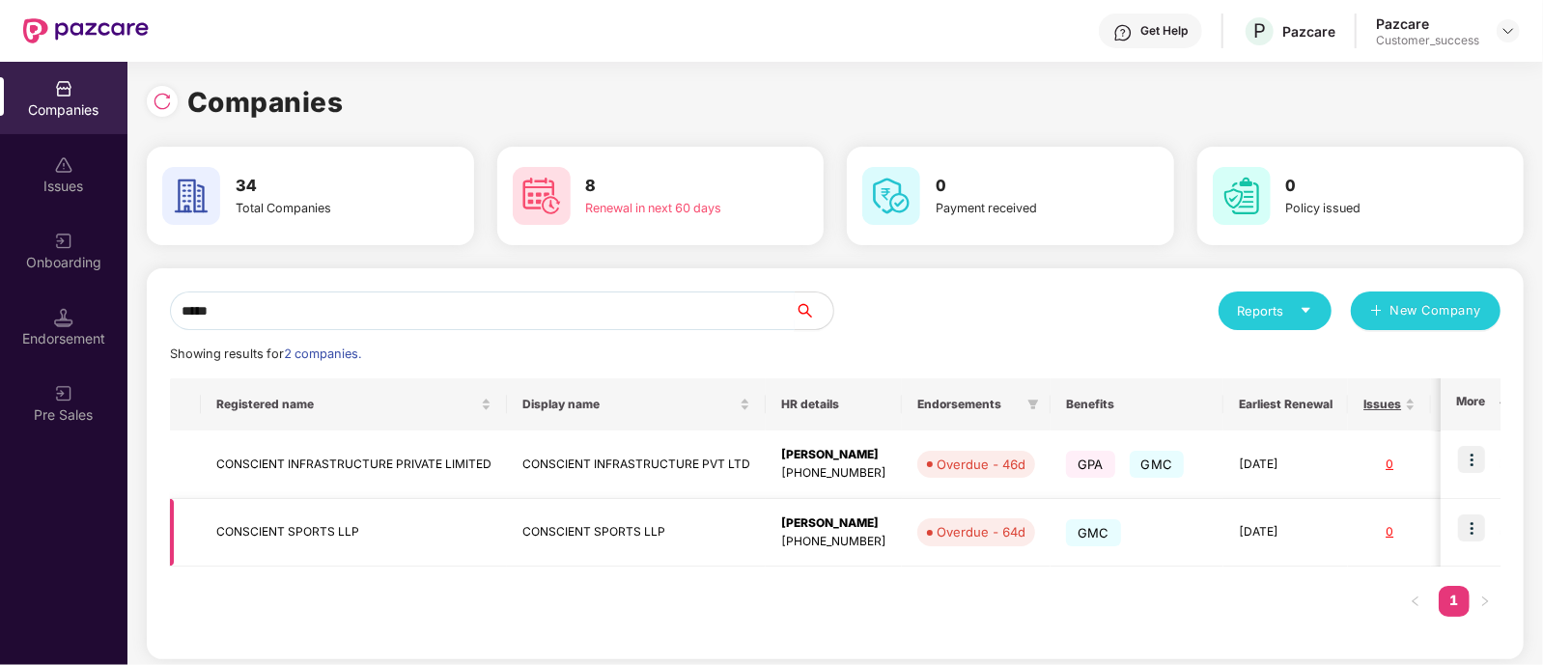
type input "*****"
click at [1473, 530] on img at bounding box center [1471, 528] width 27 height 27
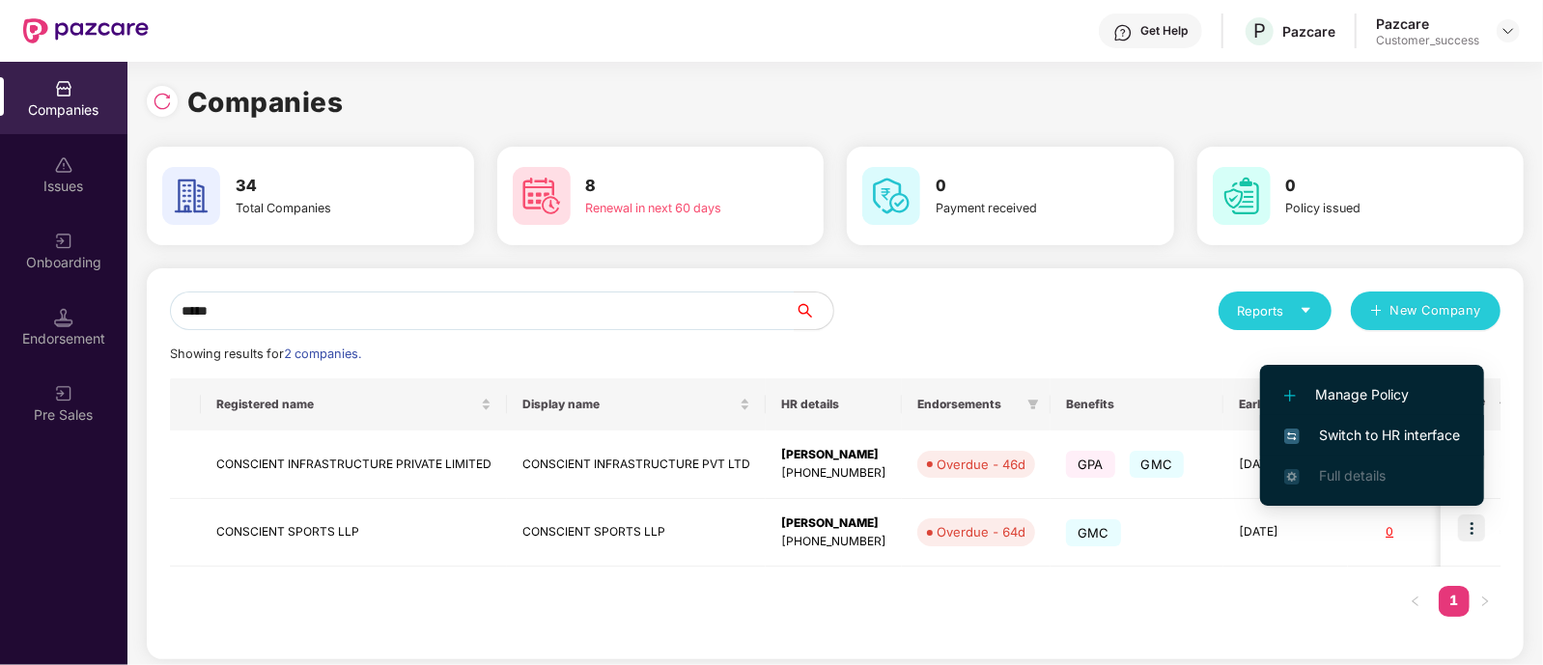
click at [1351, 425] on span "Switch to HR interface" at bounding box center [1372, 435] width 176 height 21
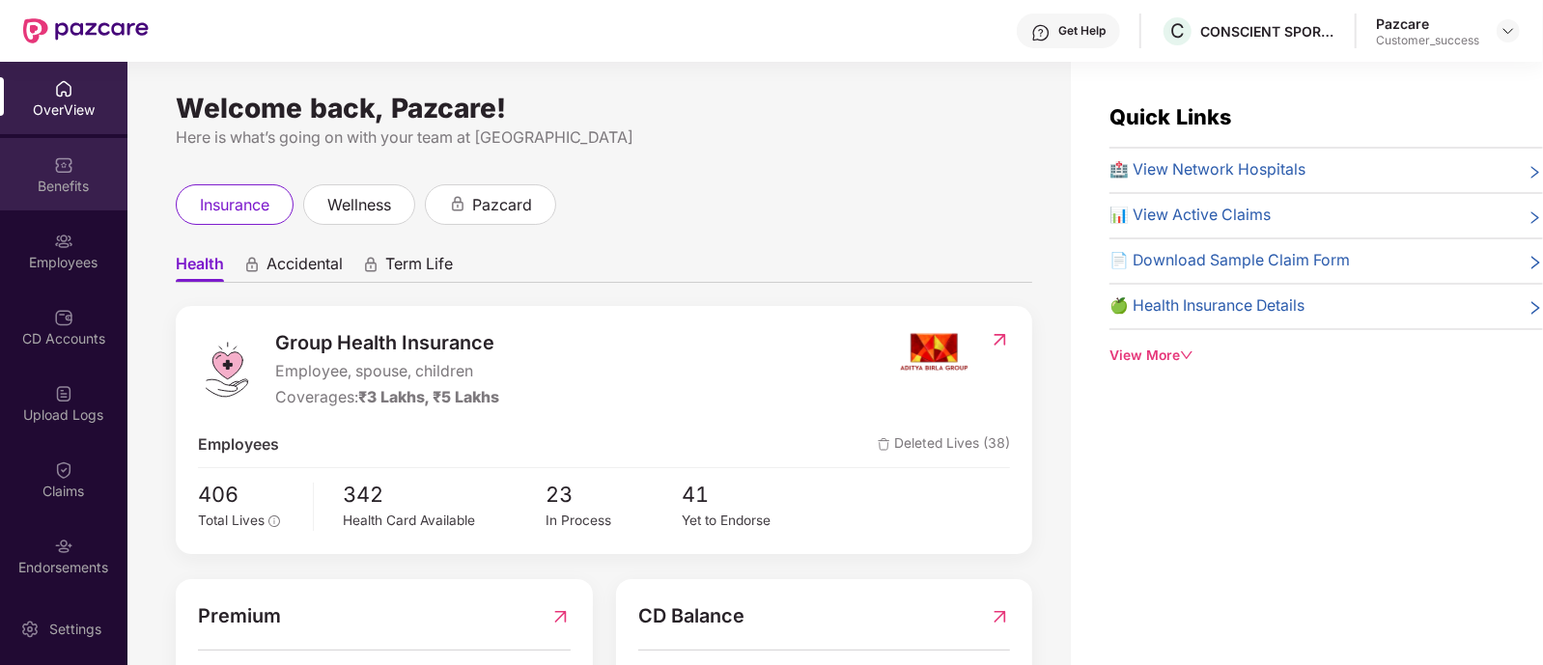
click at [66, 200] on div "Benefits" at bounding box center [63, 174] width 127 height 72
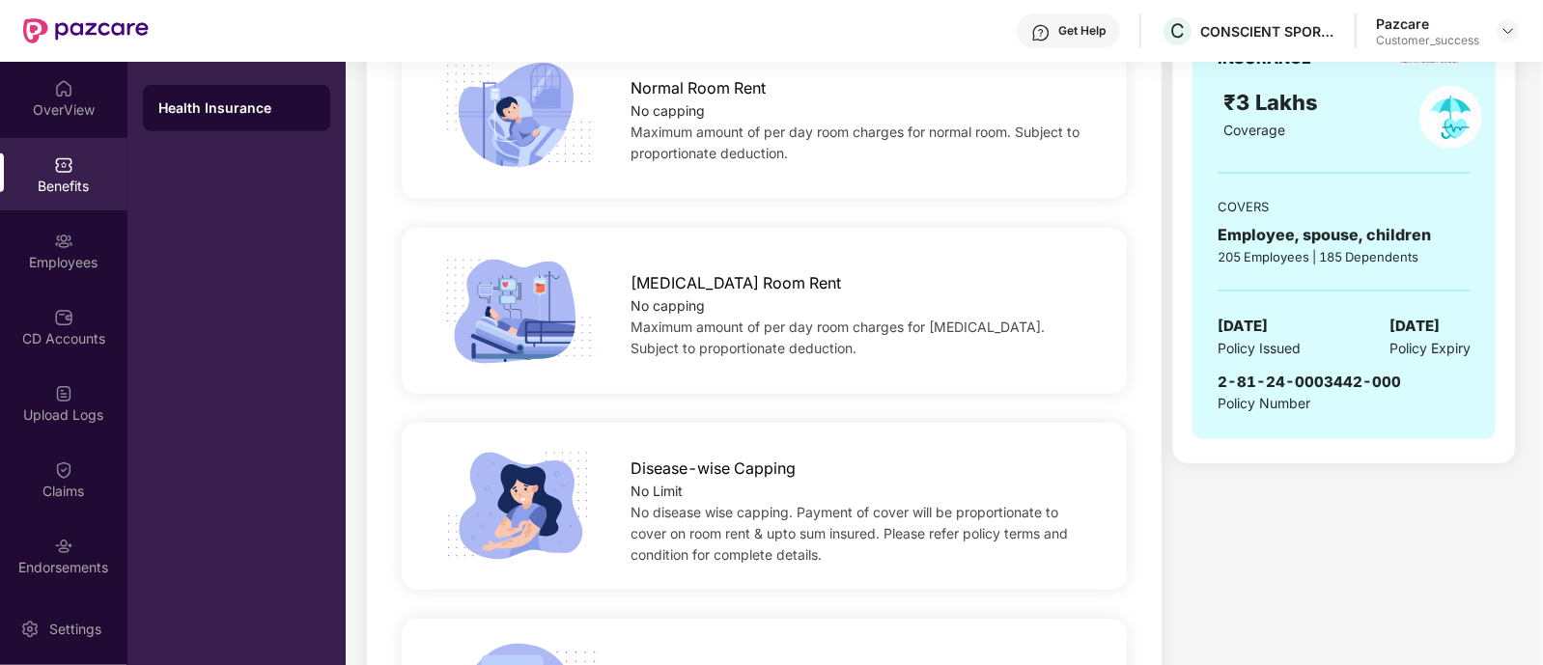
scroll to position [736, 0]
drag, startPoint x: 1221, startPoint y: 380, endPoint x: 1395, endPoint y: 365, distance: 174.4
click at [1395, 369] on div "2-81-24-0003442-000" at bounding box center [1309, 380] width 183 height 23
copy span "2-81-24-0003442-000"
click at [1514, 31] on img at bounding box center [1508, 30] width 15 height 15
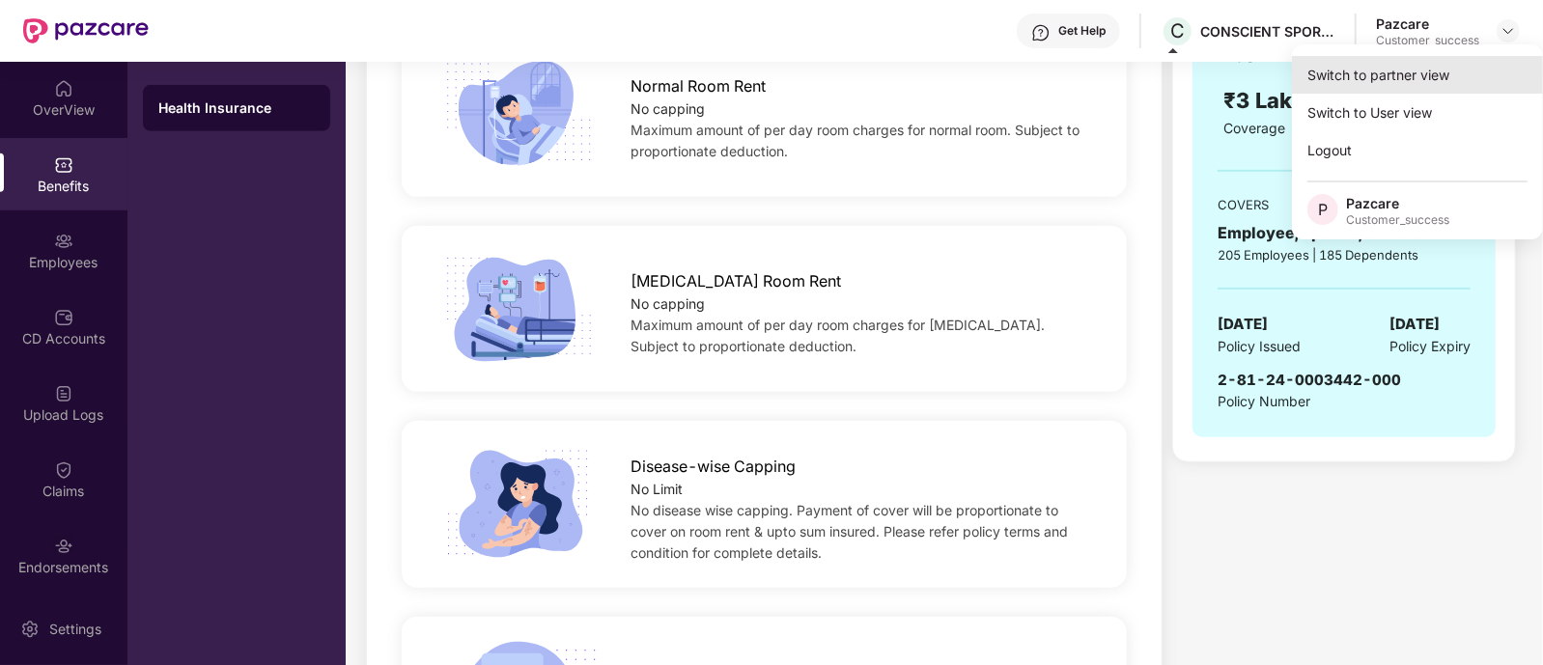
click at [1390, 80] on div "Switch to partner view" at bounding box center [1417, 75] width 251 height 38
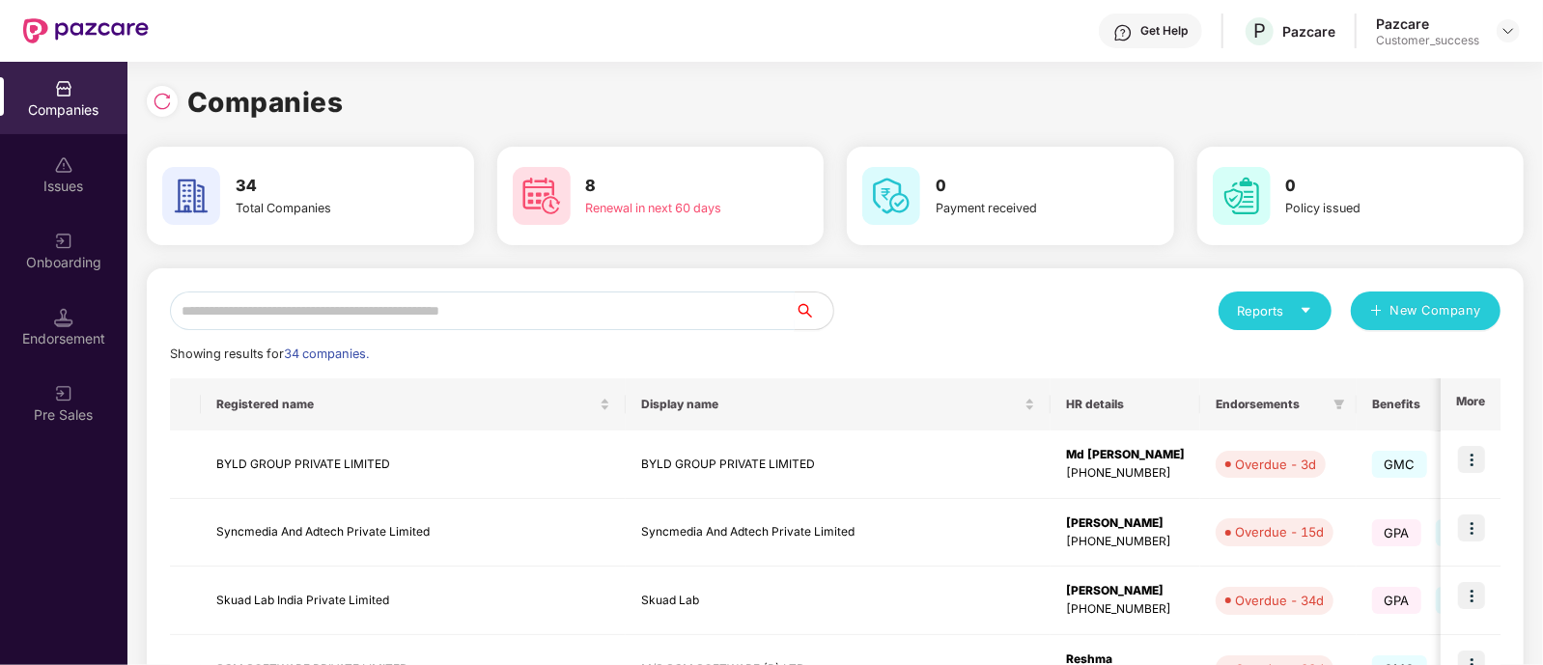
click at [688, 296] on input "text" at bounding box center [482, 311] width 625 height 39
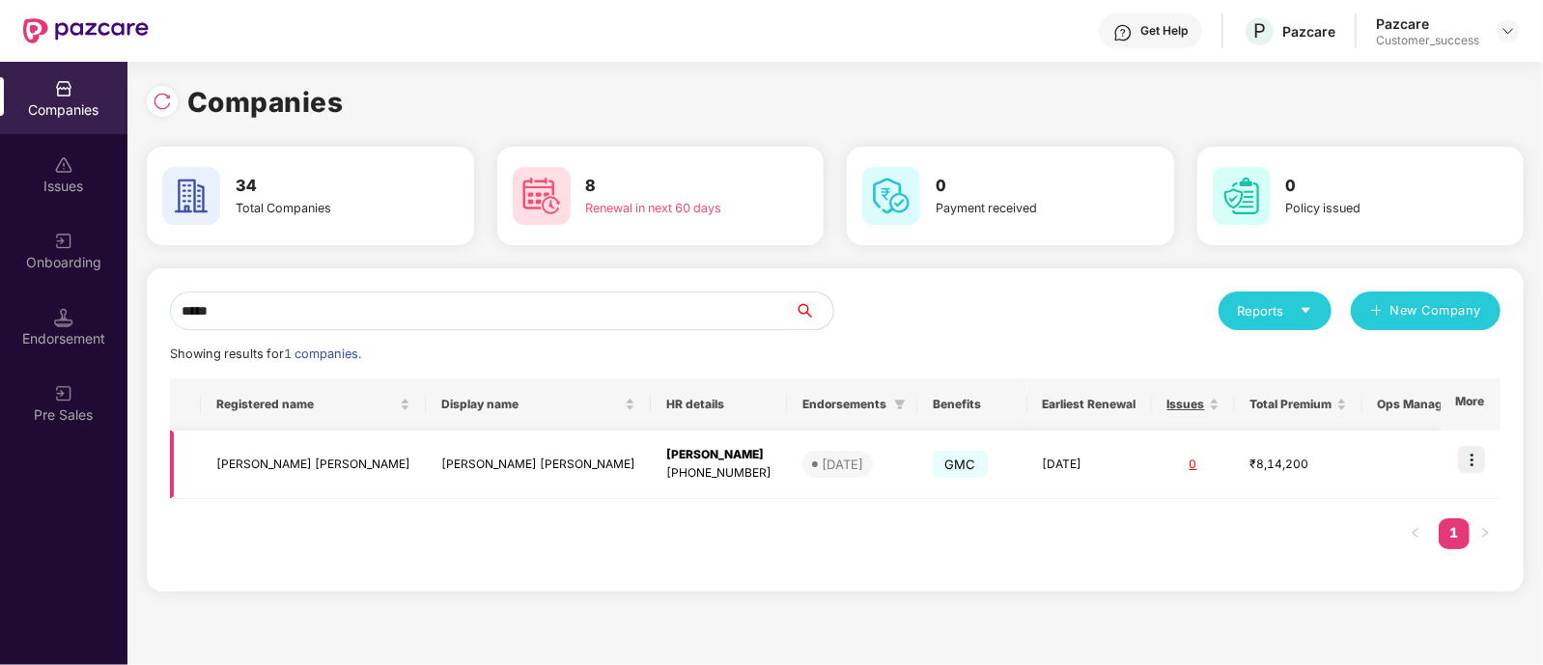
type input "*****"
click at [1470, 451] on img at bounding box center [1471, 459] width 27 height 27
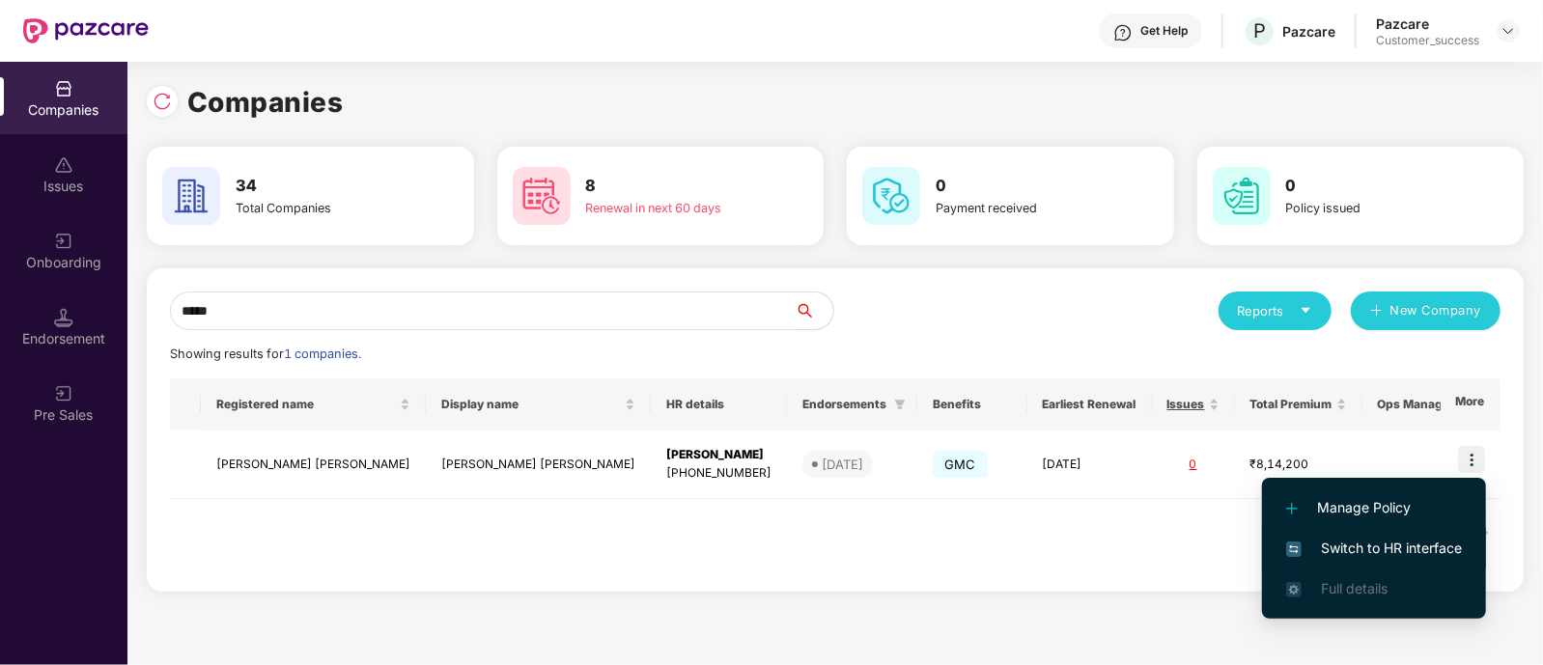
click at [1393, 541] on span "Switch to HR interface" at bounding box center [1374, 548] width 176 height 21
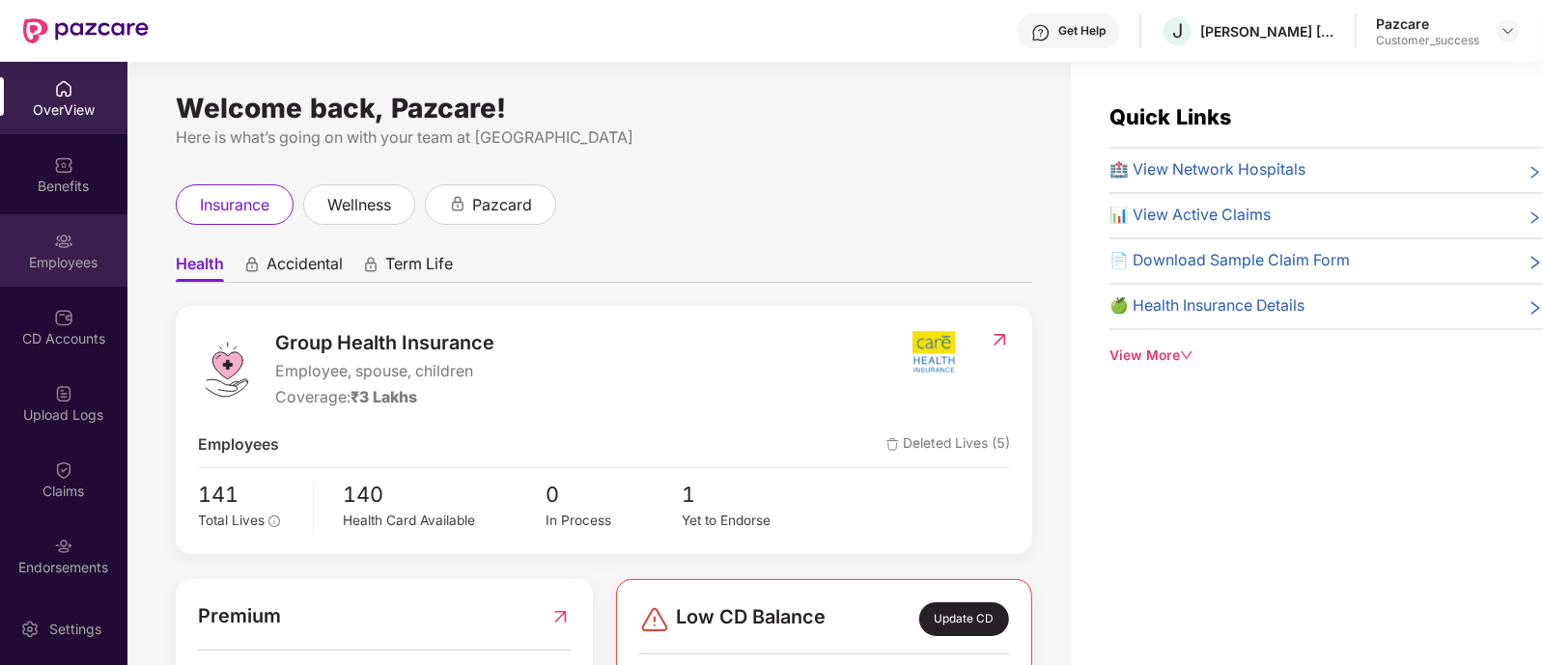
click at [69, 267] on div "Employees" at bounding box center [63, 262] width 127 height 19
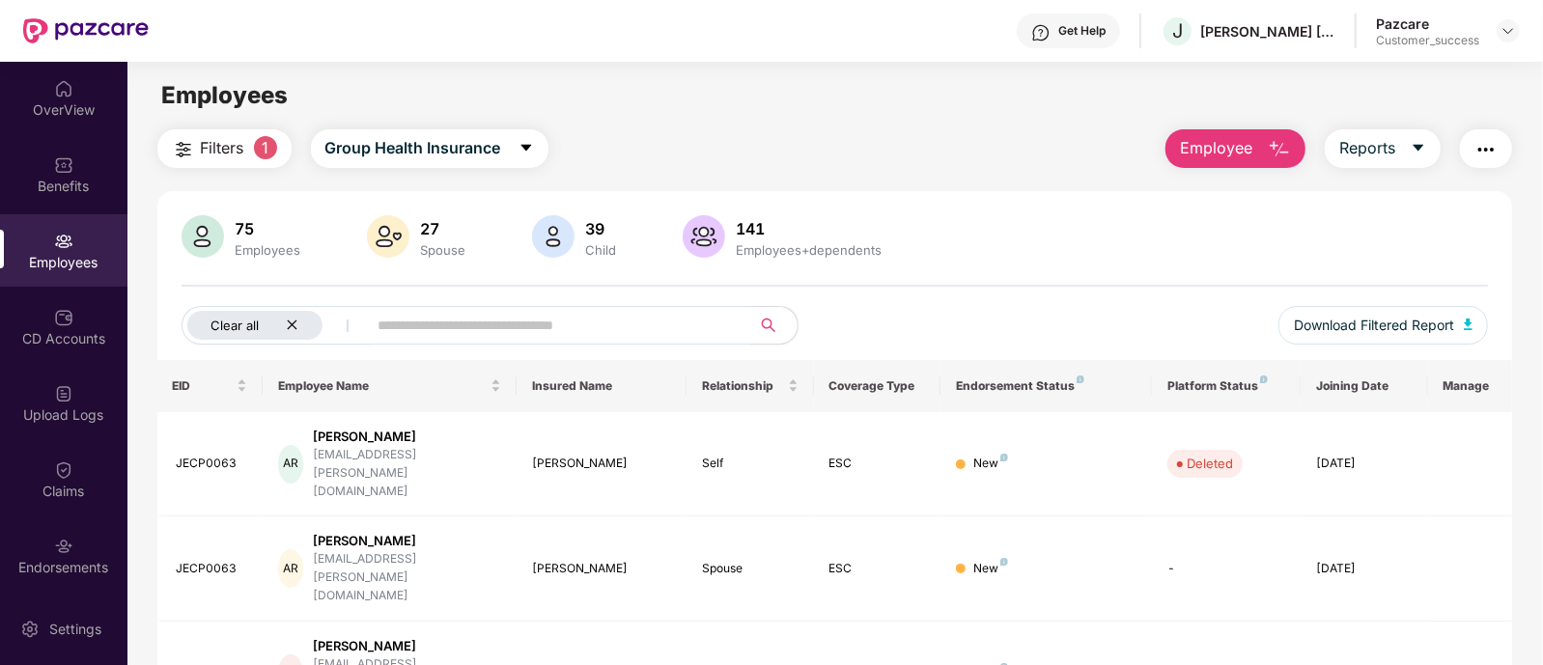
click at [288, 326] on icon "close" at bounding box center [292, 325] width 13 height 13
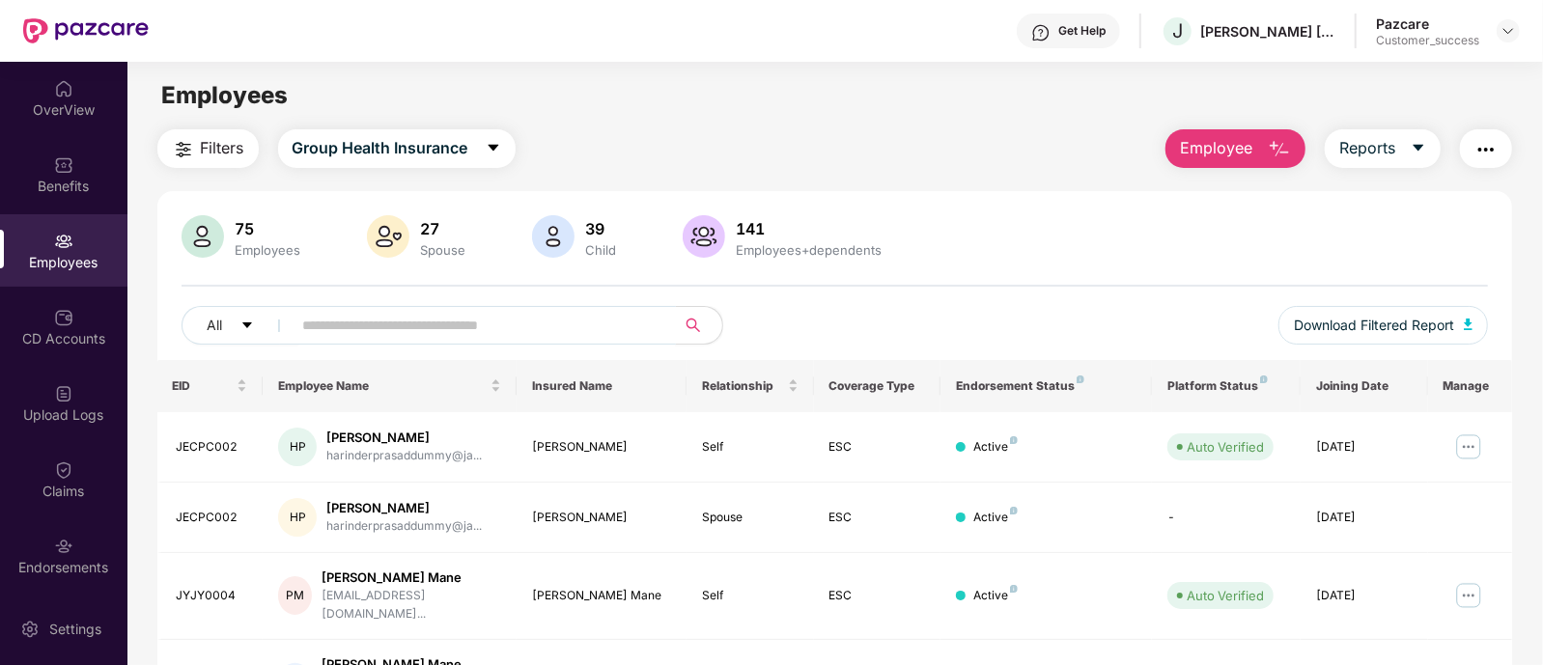
click at [348, 326] on input "text" at bounding box center [476, 325] width 347 height 29
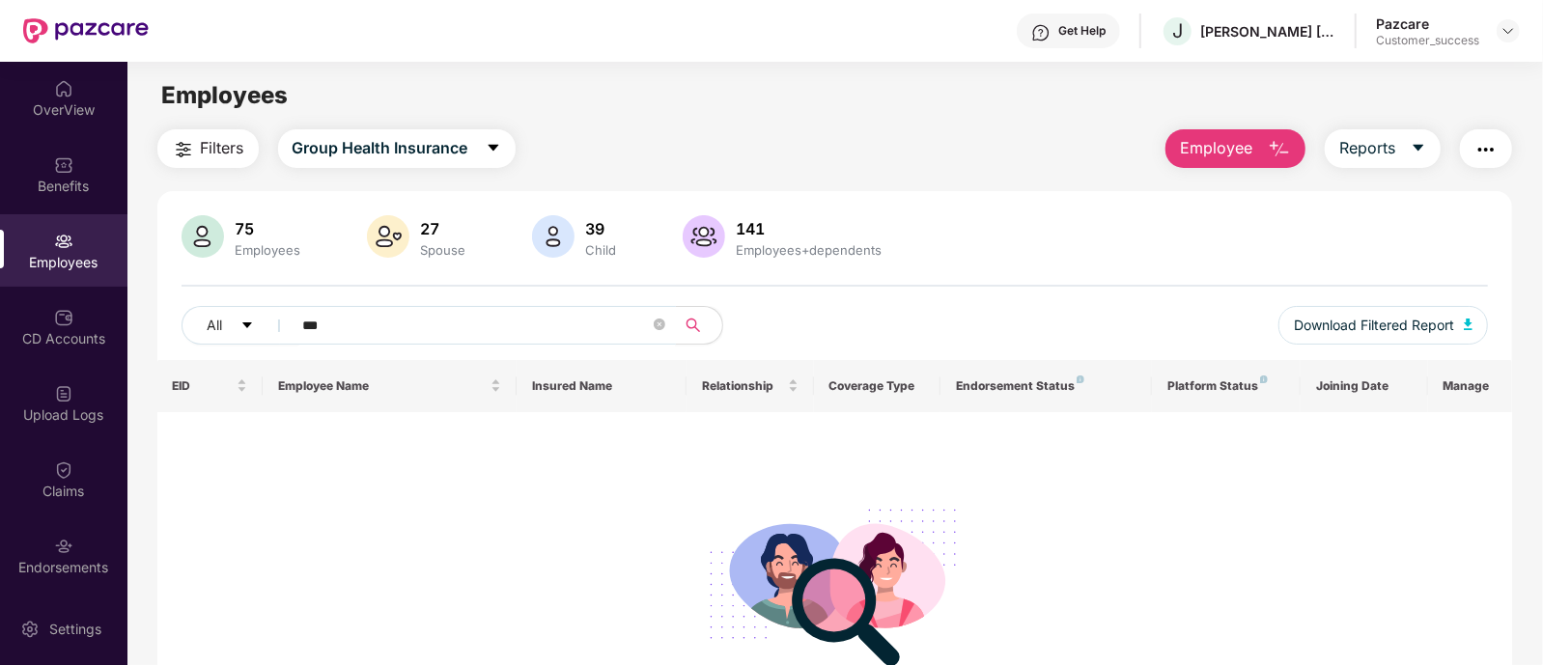
type input "**"
click at [657, 324] on icon "close-circle" at bounding box center [660, 325] width 12 height 12
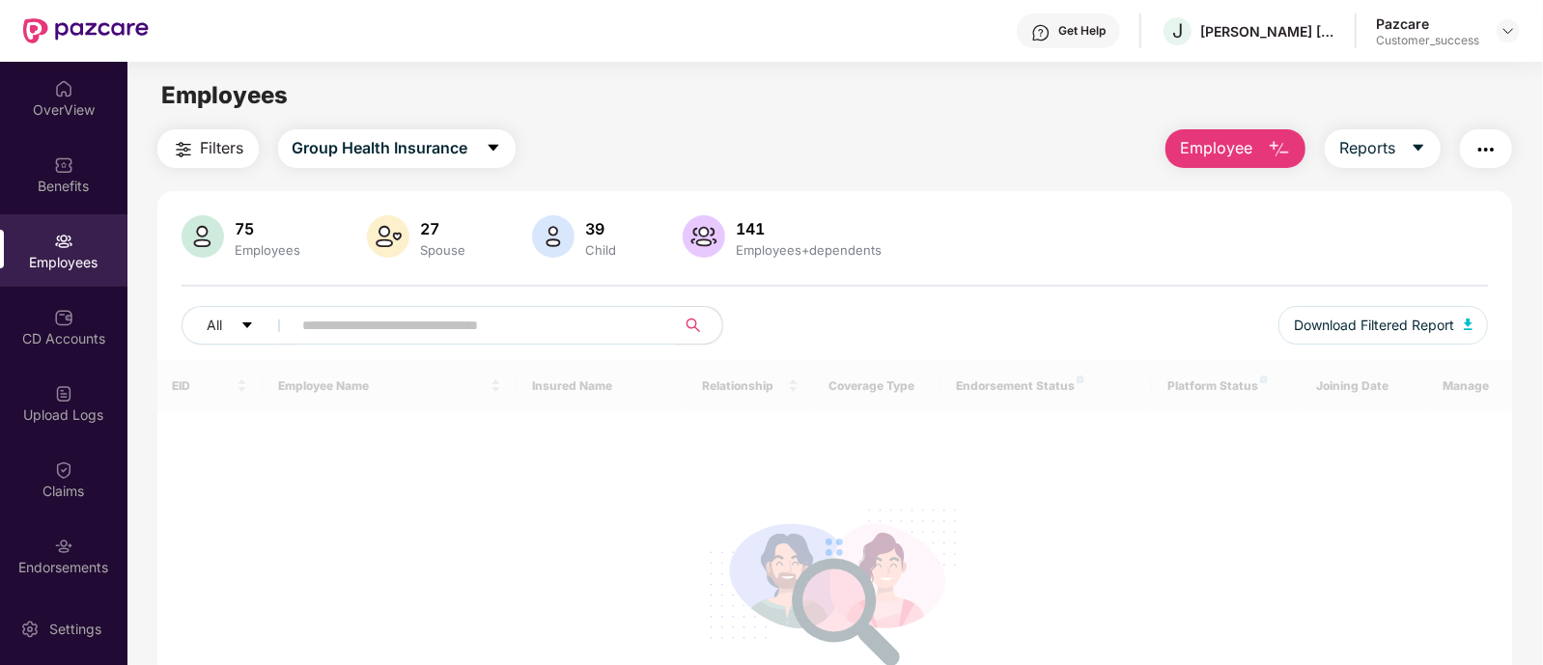
click at [557, 333] on input "text" at bounding box center [476, 325] width 347 height 29
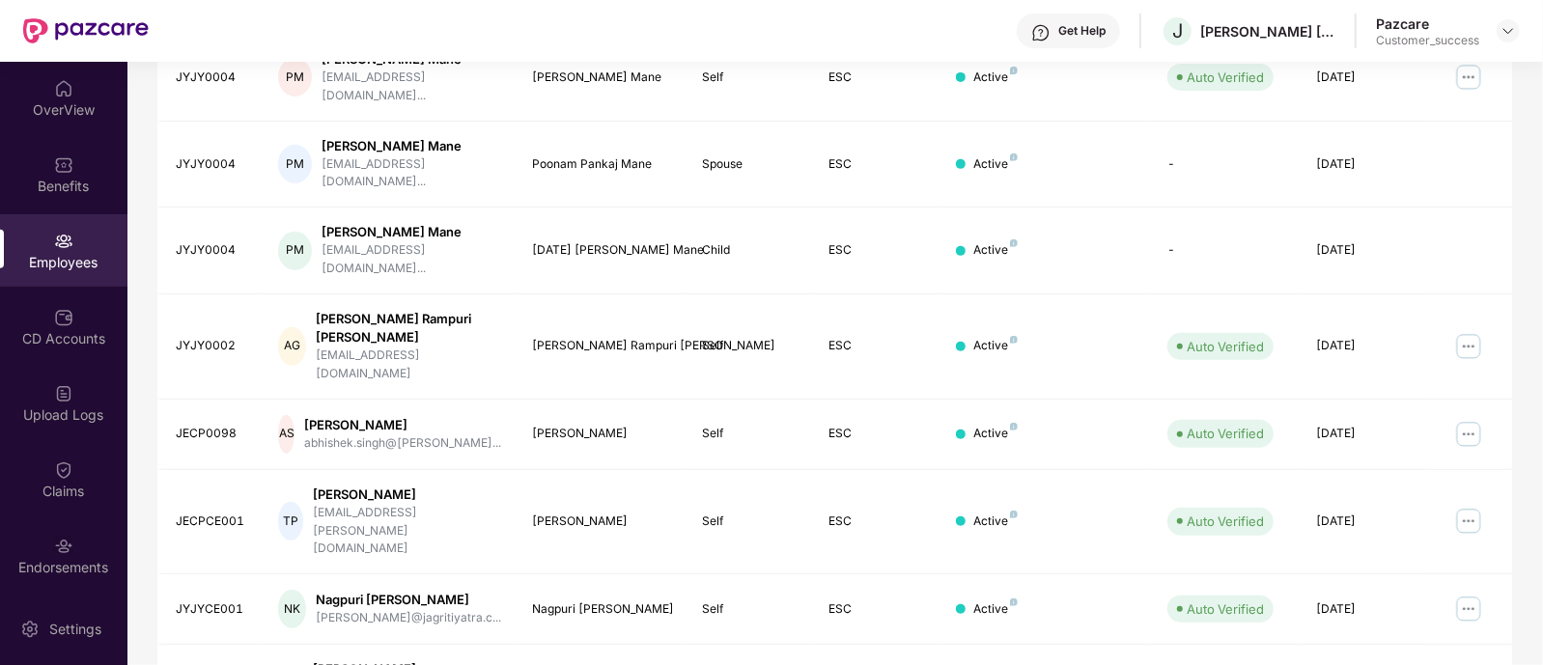
scroll to position [0, 0]
